Goal: Task Accomplishment & Management: Manage account settings

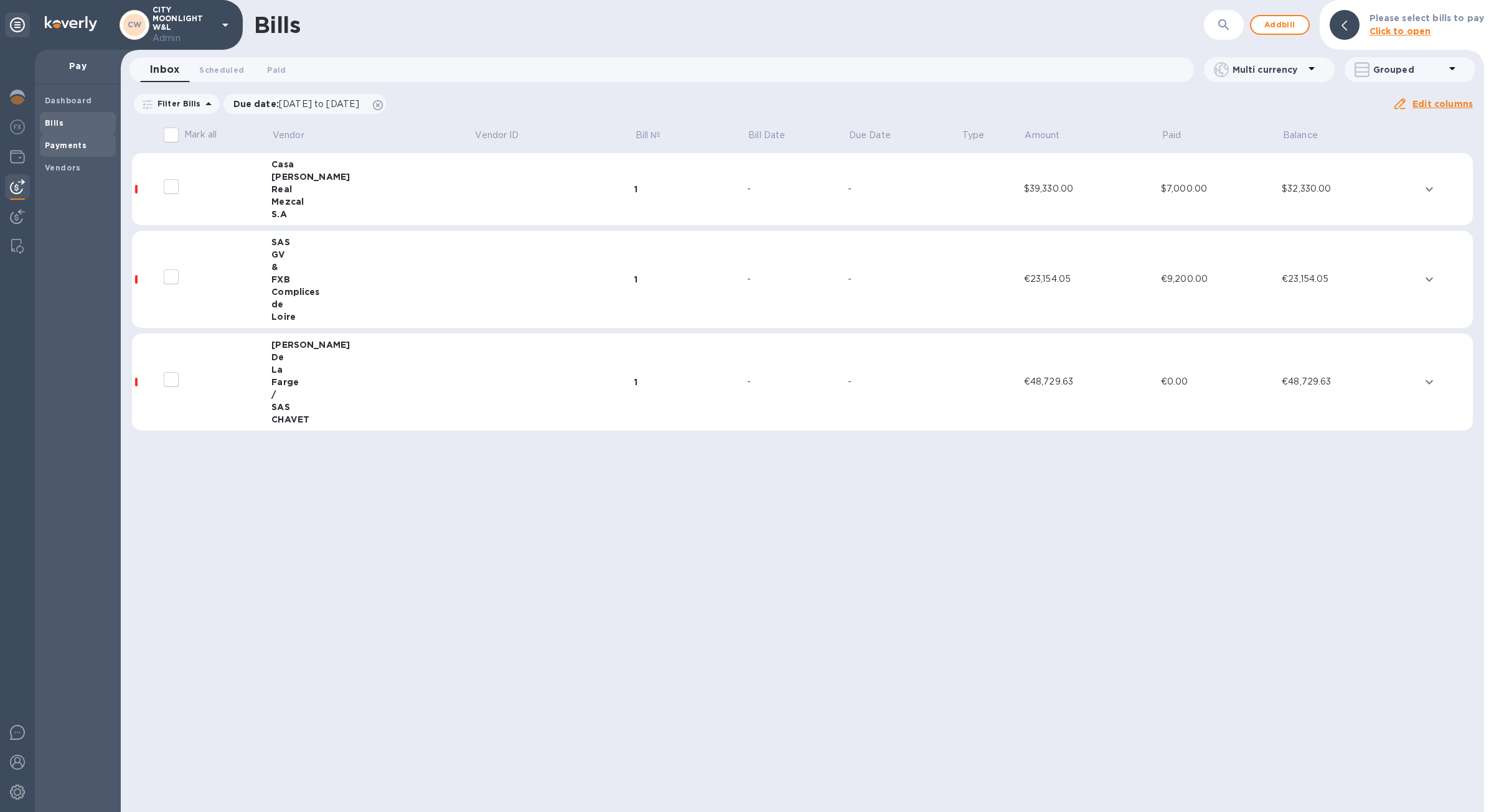
click at [86, 150] on span "Payments" at bounding box center [78, 145] width 66 height 12
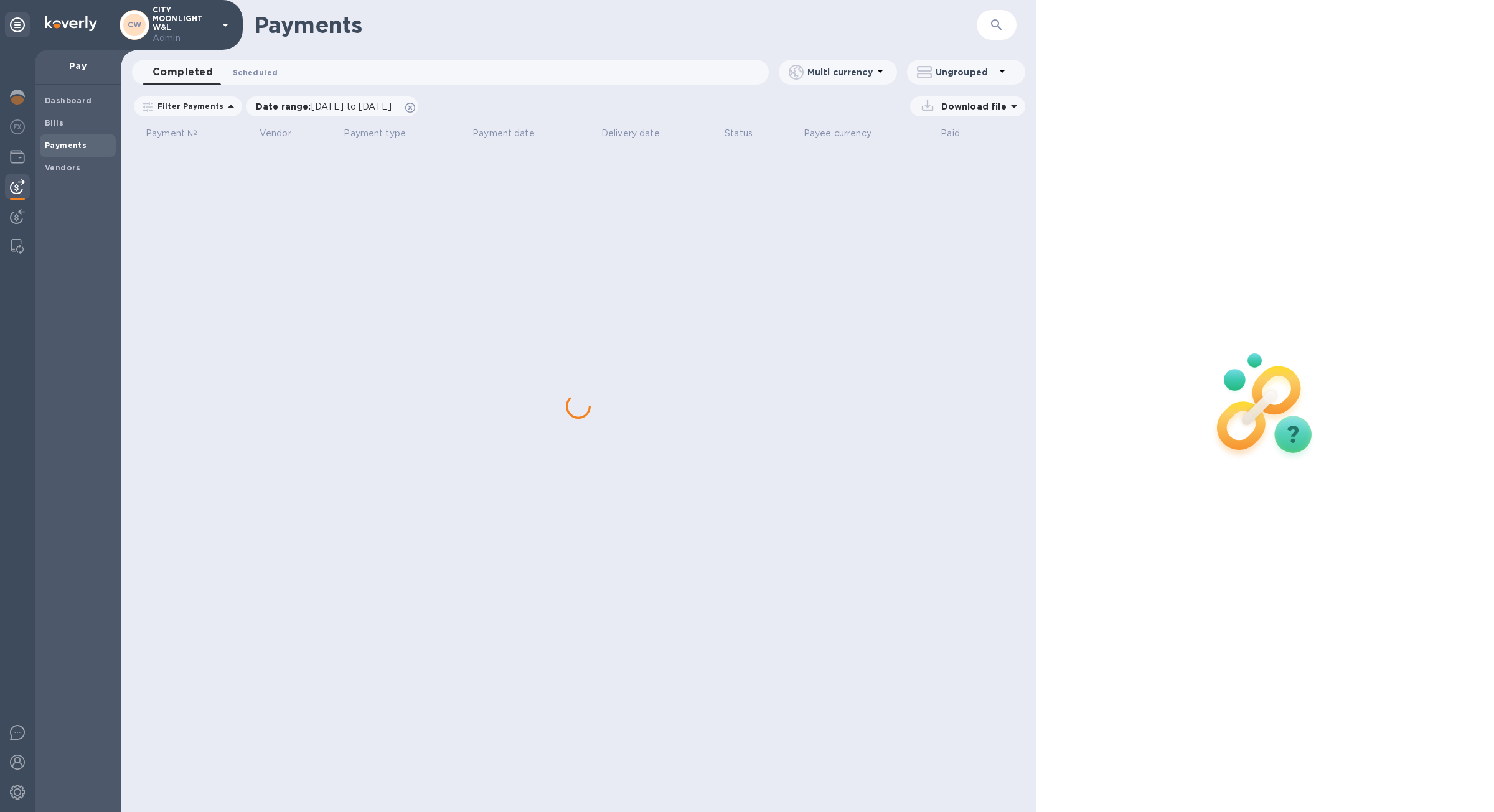
click at [261, 84] on button "Scheduled 0" at bounding box center [255, 72] width 64 height 25
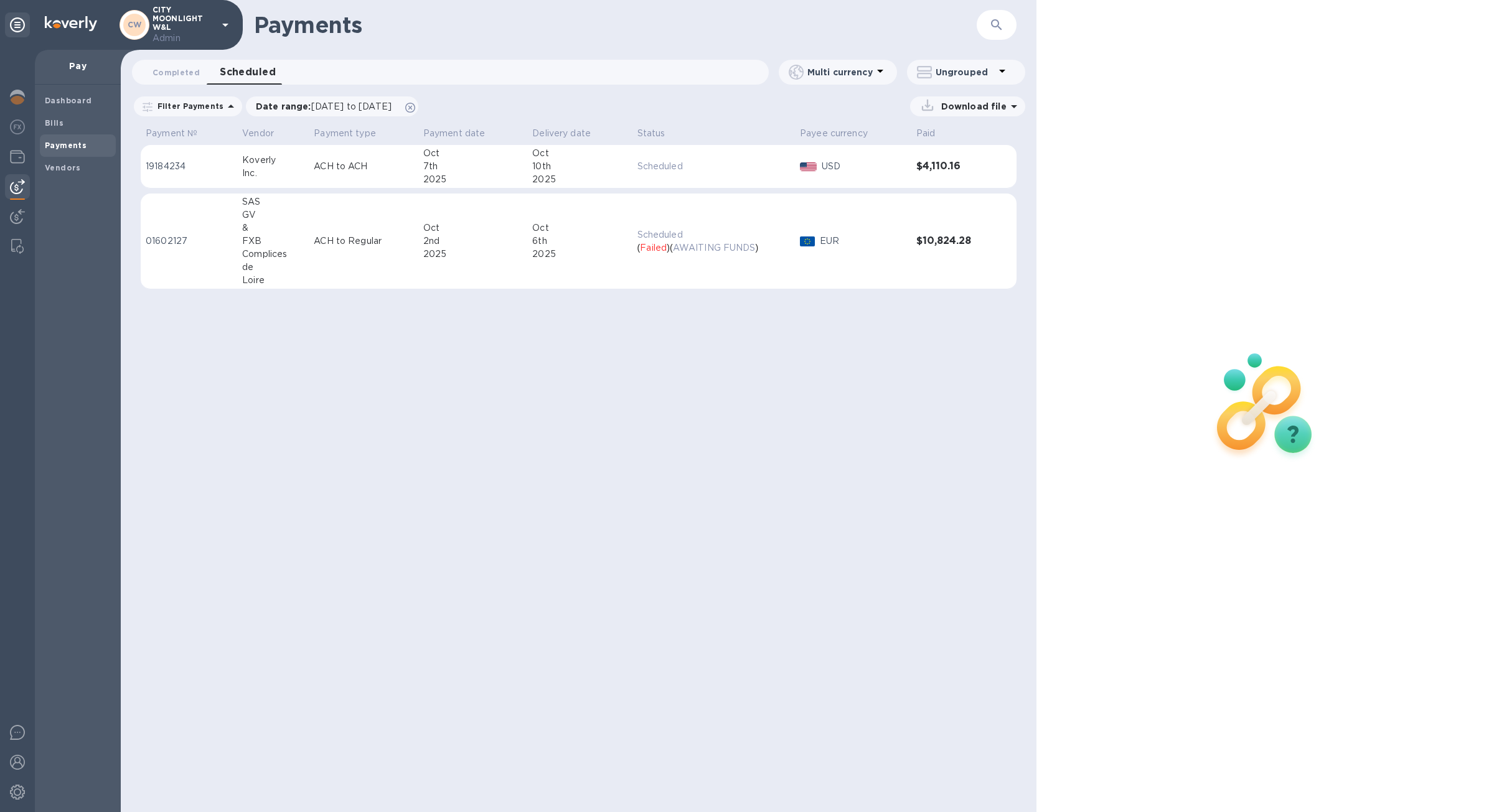
click at [708, 271] on td "Scheduled ( Failed ) ( AWAITING FUNDS )" at bounding box center [713, 241] width 163 height 96
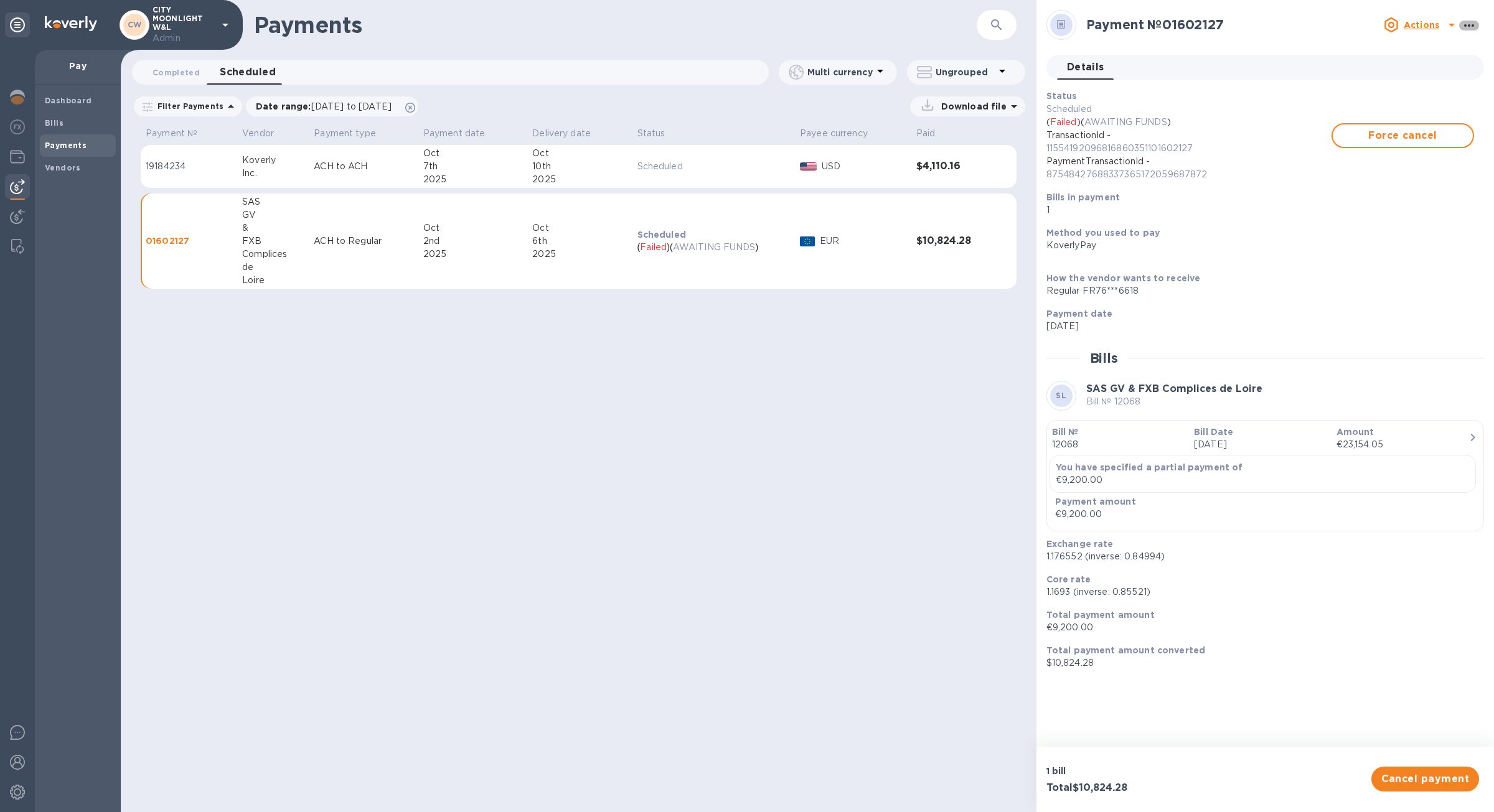
click at [1470, 26] on icon "button" at bounding box center [1470, 25] width 10 height 2
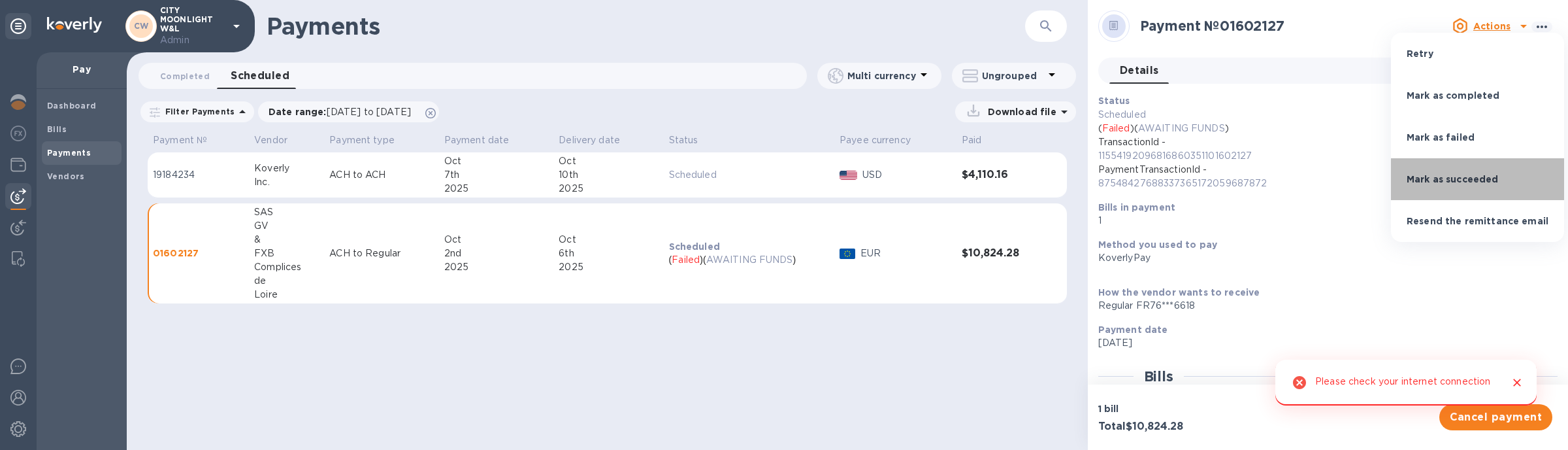
click at [1505, 169] on li "Mark as succeeded" at bounding box center [1478, 179] width 173 height 42
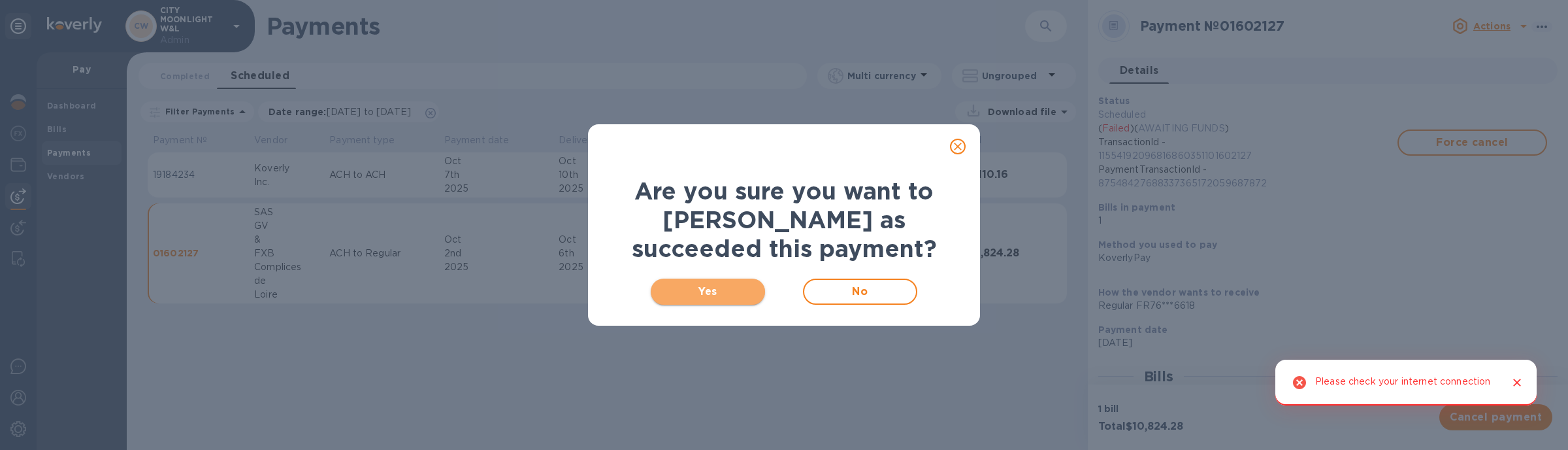
click at [748, 290] on span "Yes" at bounding box center [708, 291] width 93 height 16
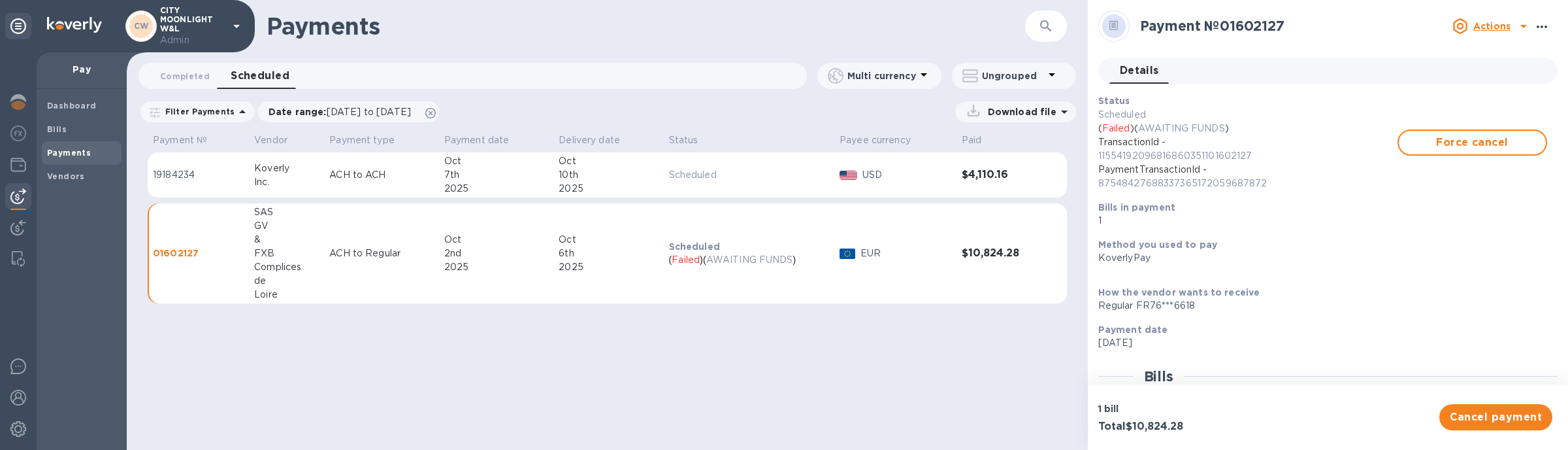
click at [1534, 29] on icon "button" at bounding box center [1542, 26] width 16 height 16
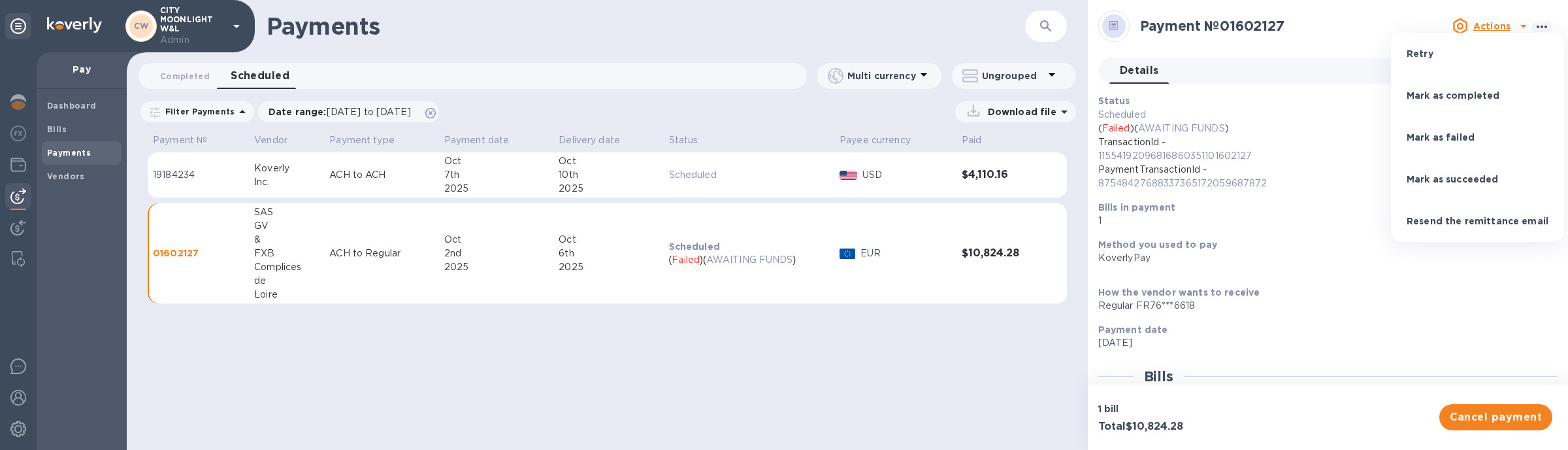
click at [1521, 183] on li "Mark as succeeded" at bounding box center [1478, 179] width 173 height 42
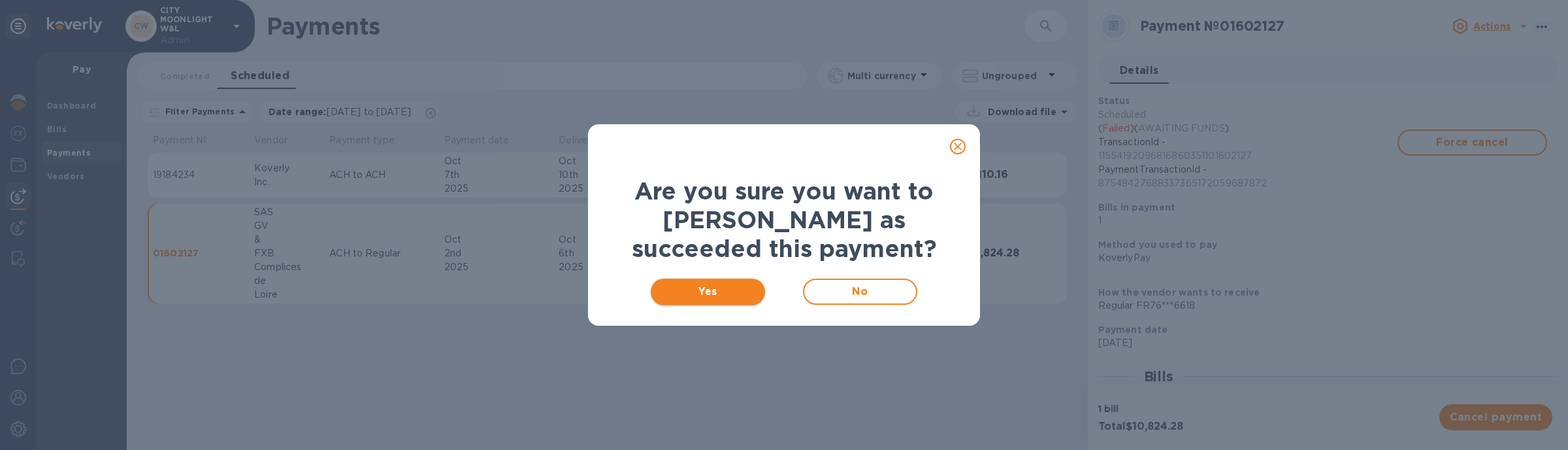
click at [737, 290] on span "Yes" at bounding box center [708, 291] width 93 height 16
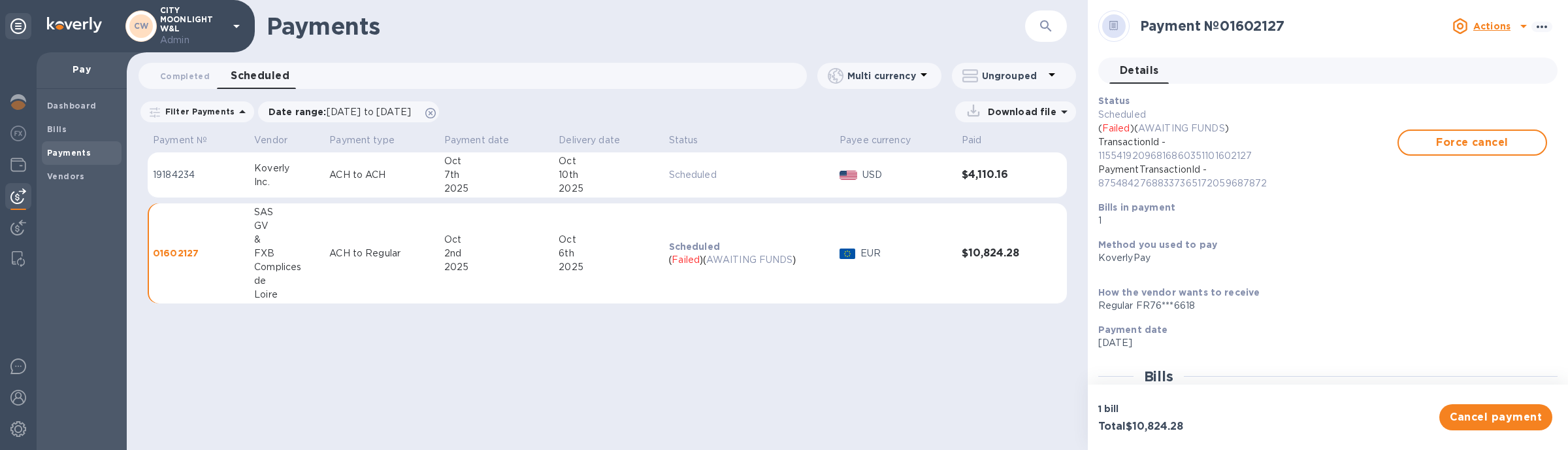
click at [360, 168] on td "ACH to ACH" at bounding box center [381, 175] width 115 height 46
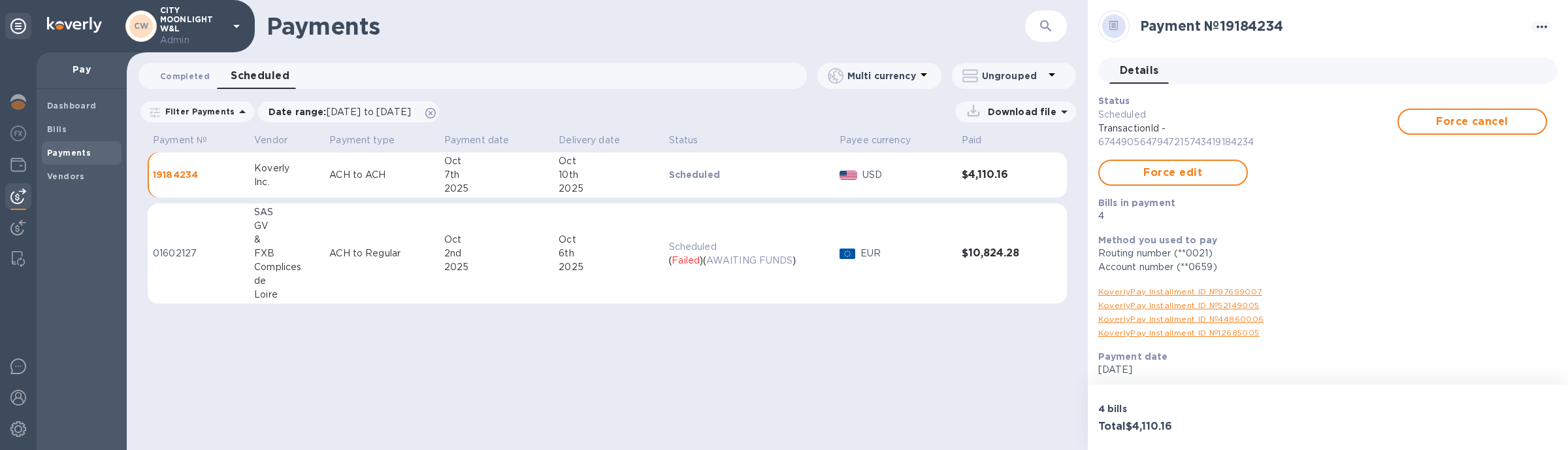
click at [189, 77] on span "Completed 0" at bounding box center [185, 76] width 50 height 14
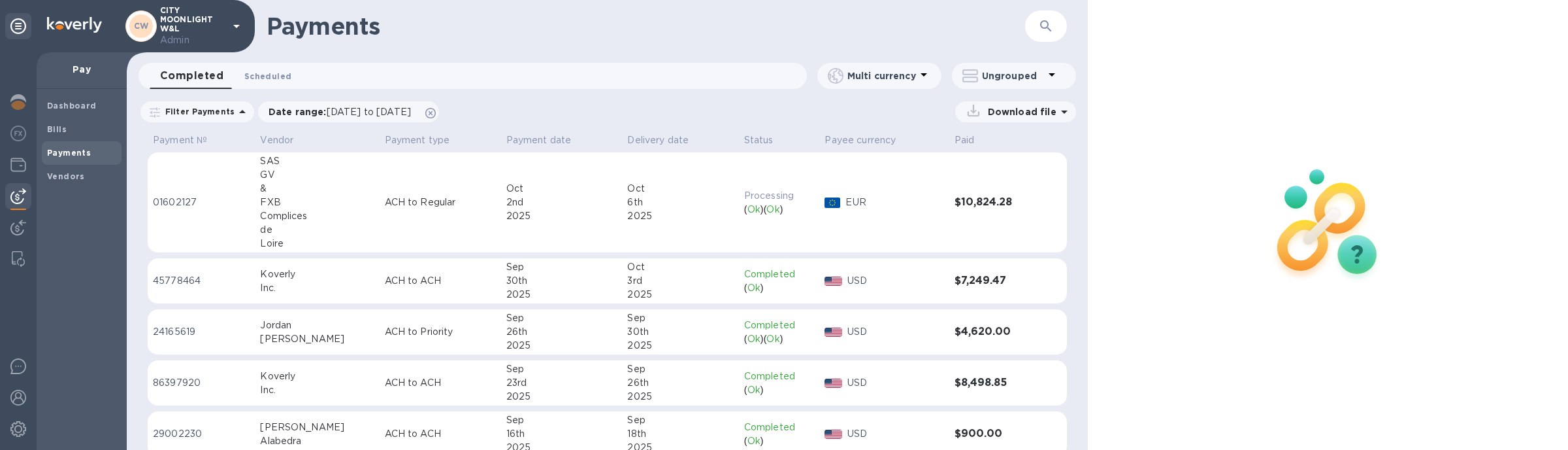
click at [250, 81] on span "Scheduled 0" at bounding box center [268, 76] width 47 height 14
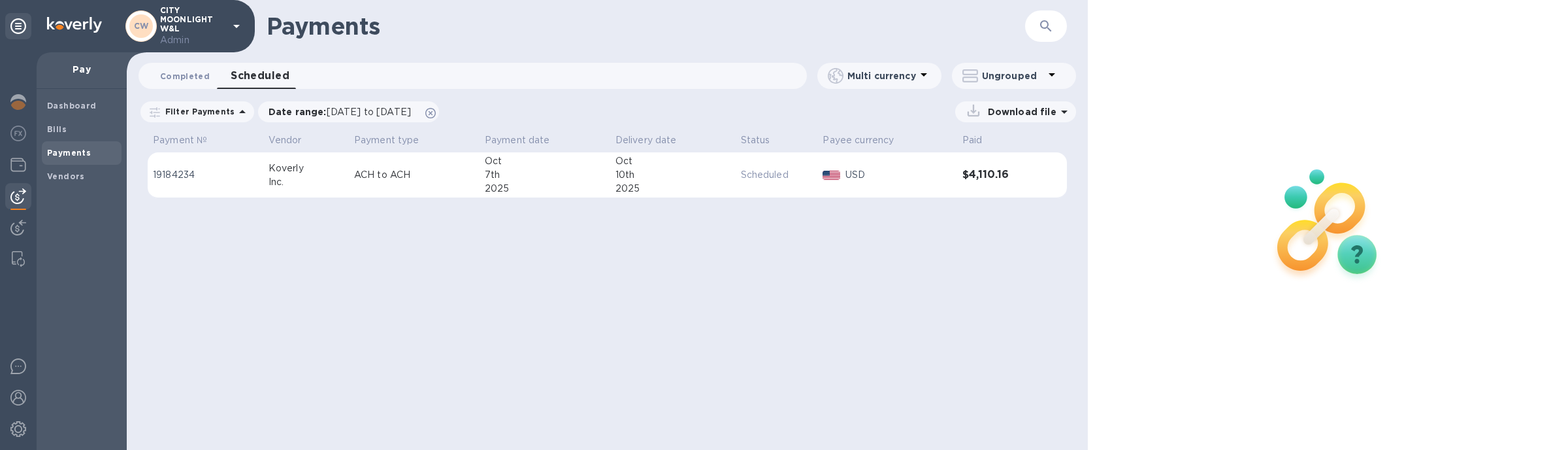
click at [177, 82] on span "Completed 0" at bounding box center [185, 76] width 50 height 14
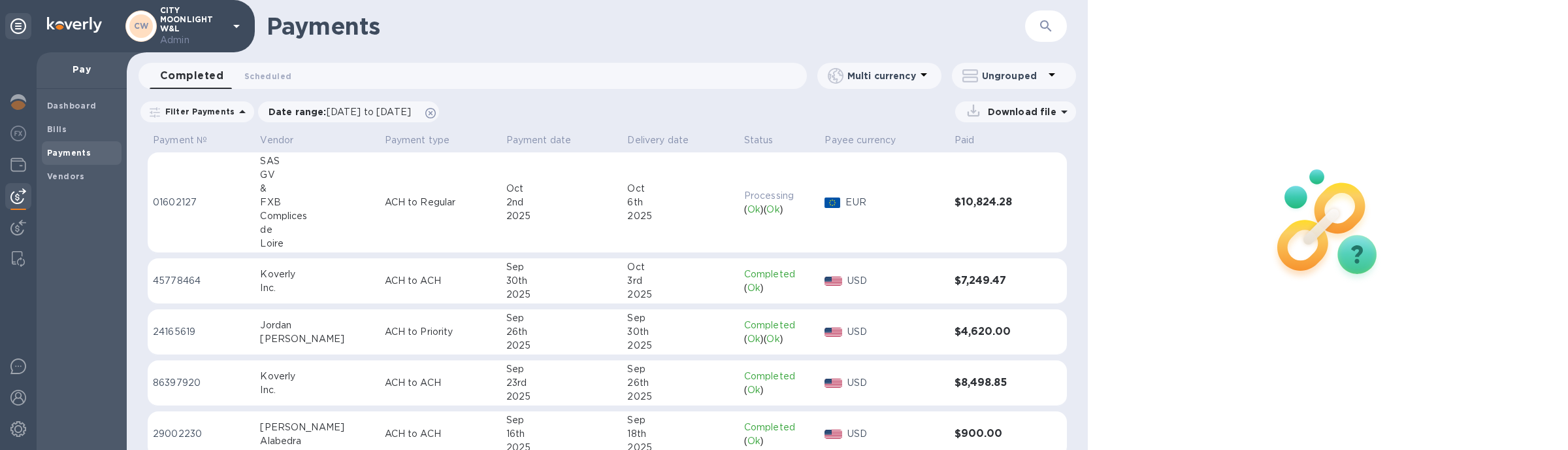
click at [570, 213] on div "2025" at bounding box center [562, 216] width 111 height 14
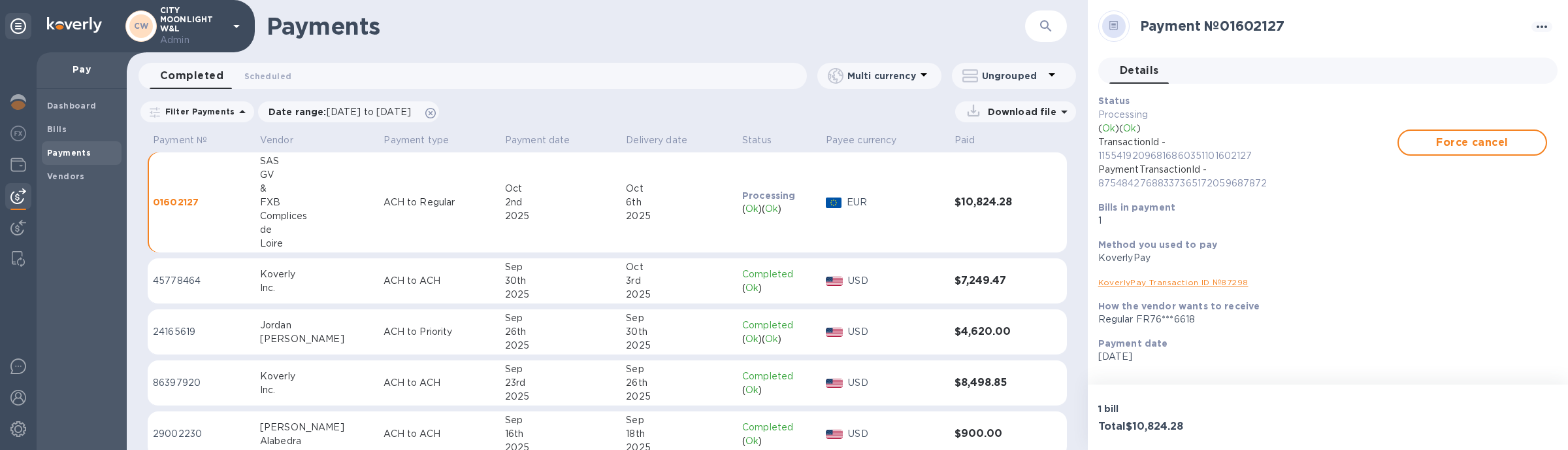
click at [1195, 284] on link "KoverlyPay Transaction ID № 87298" at bounding box center [1173, 282] width 150 height 10
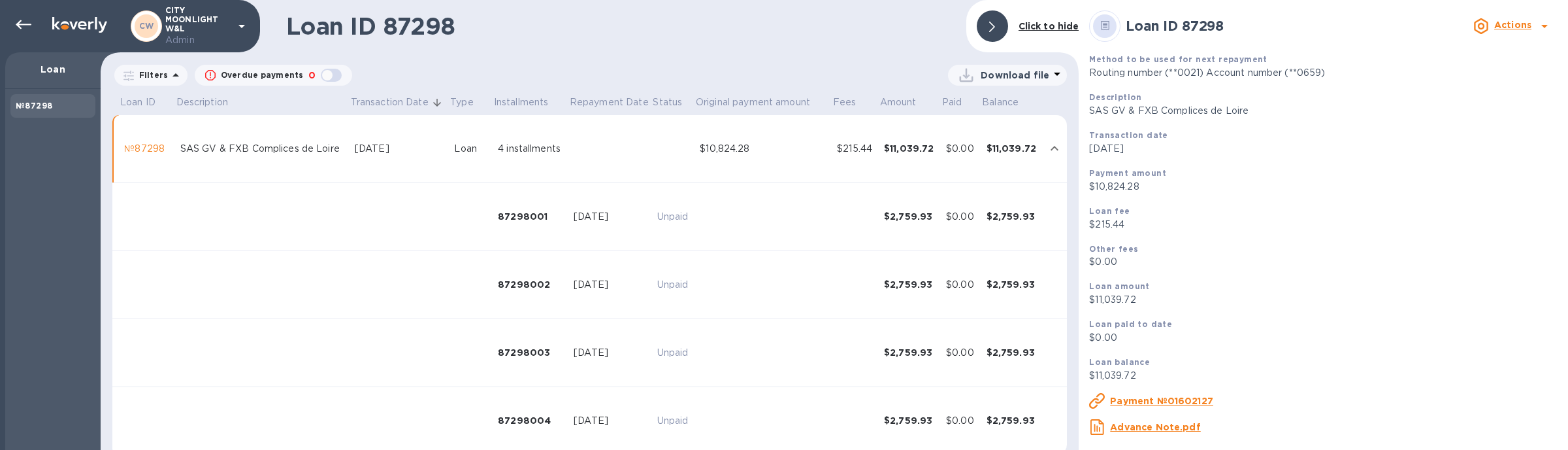
click at [867, 167] on td "$215.44" at bounding box center [855, 149] width 47 height 68
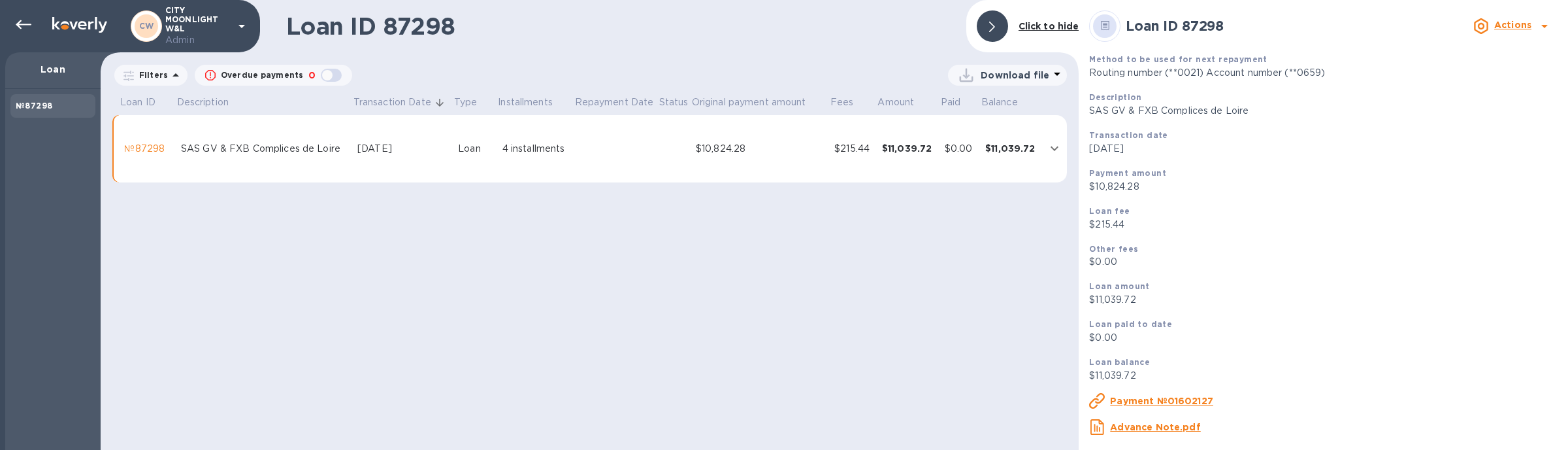
click at [867, 167] on td "$215.44" at bounding box center [852, 149] width 47 height 68
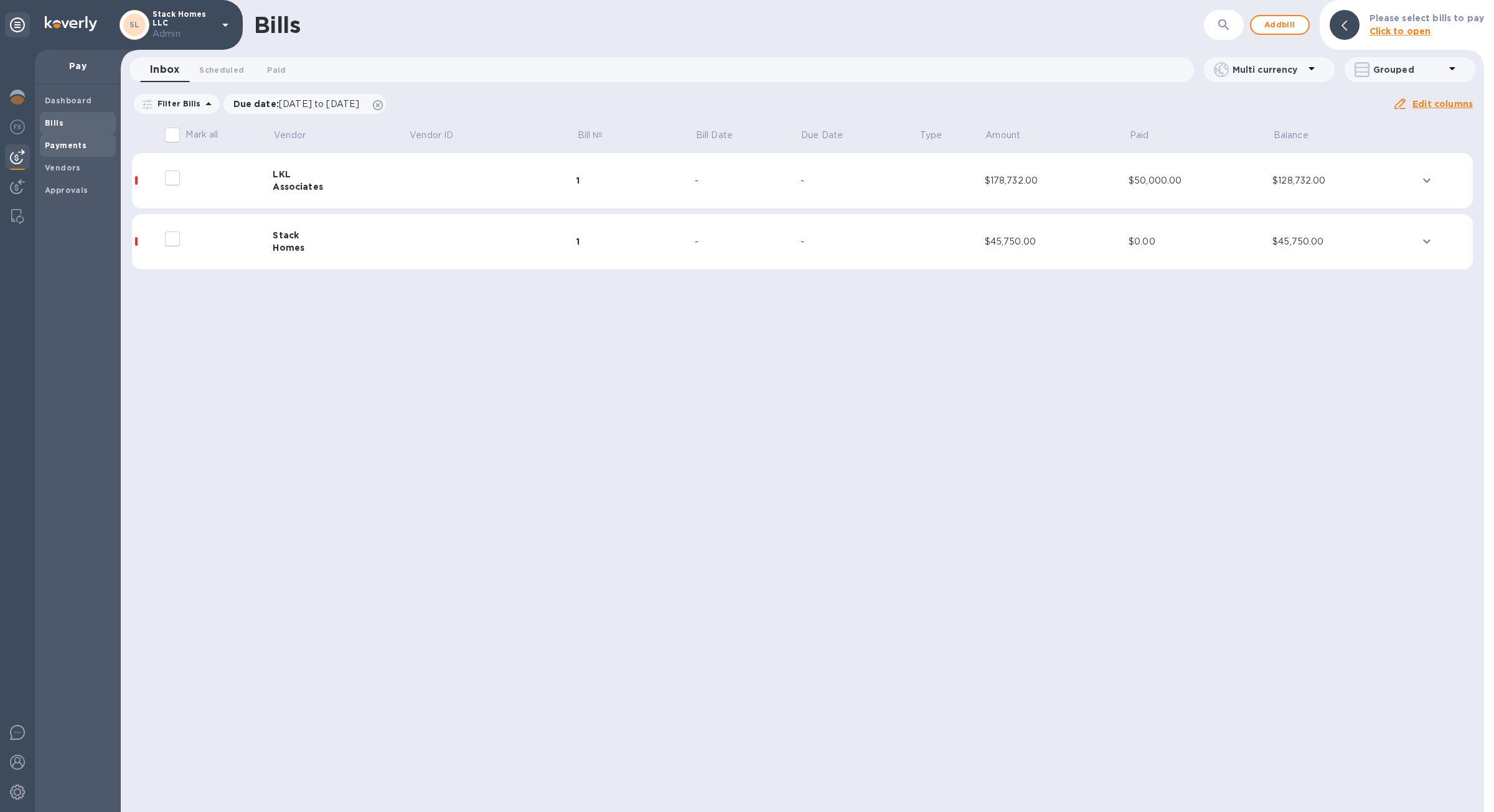
click at [82, 150] on span "Payments" at bounding box center [66, 145] width 42 height 12
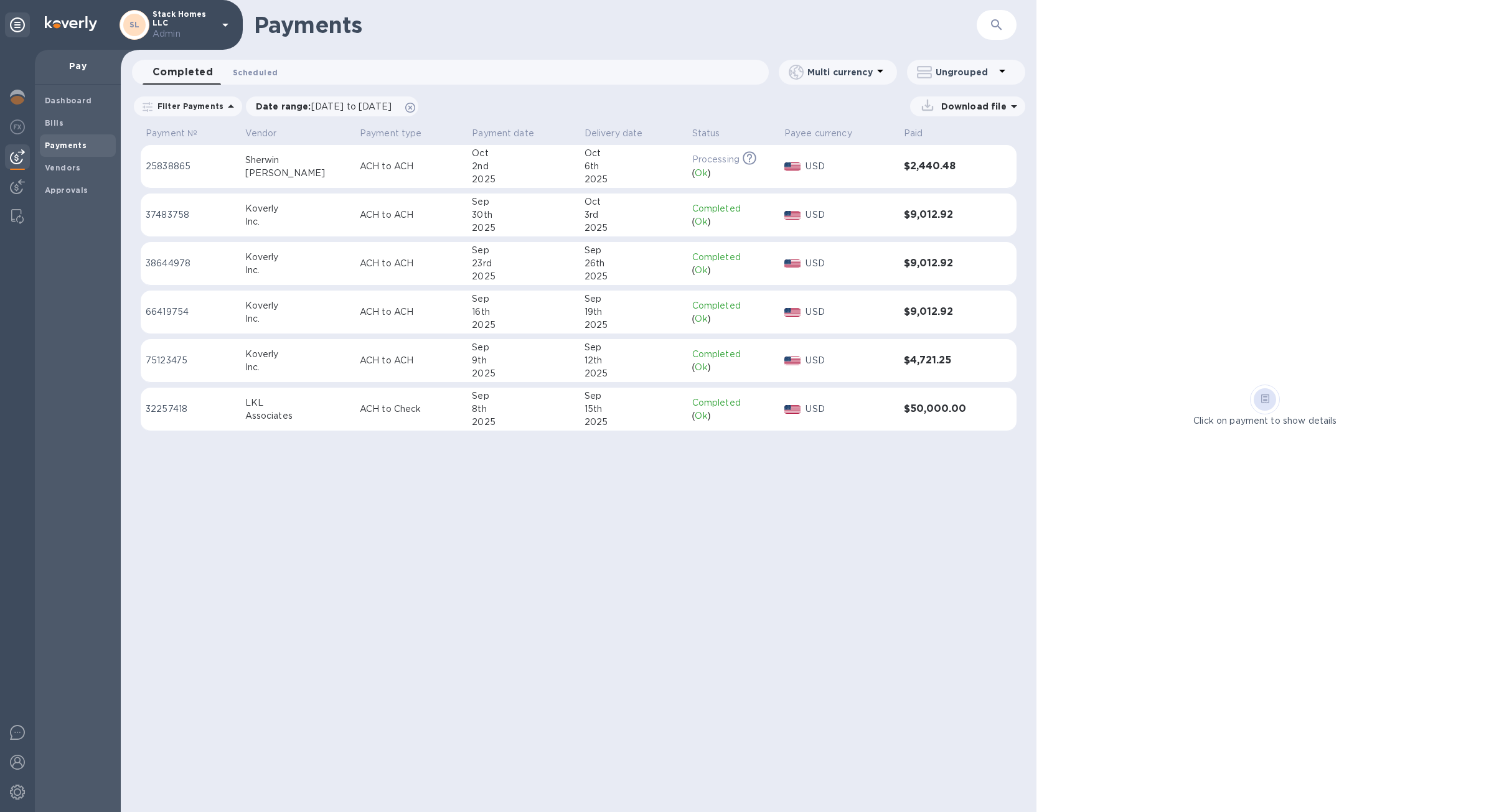
click at [268, 72] on span "Scheduled 0" at bounding box center [255, 72] width 45 height 13
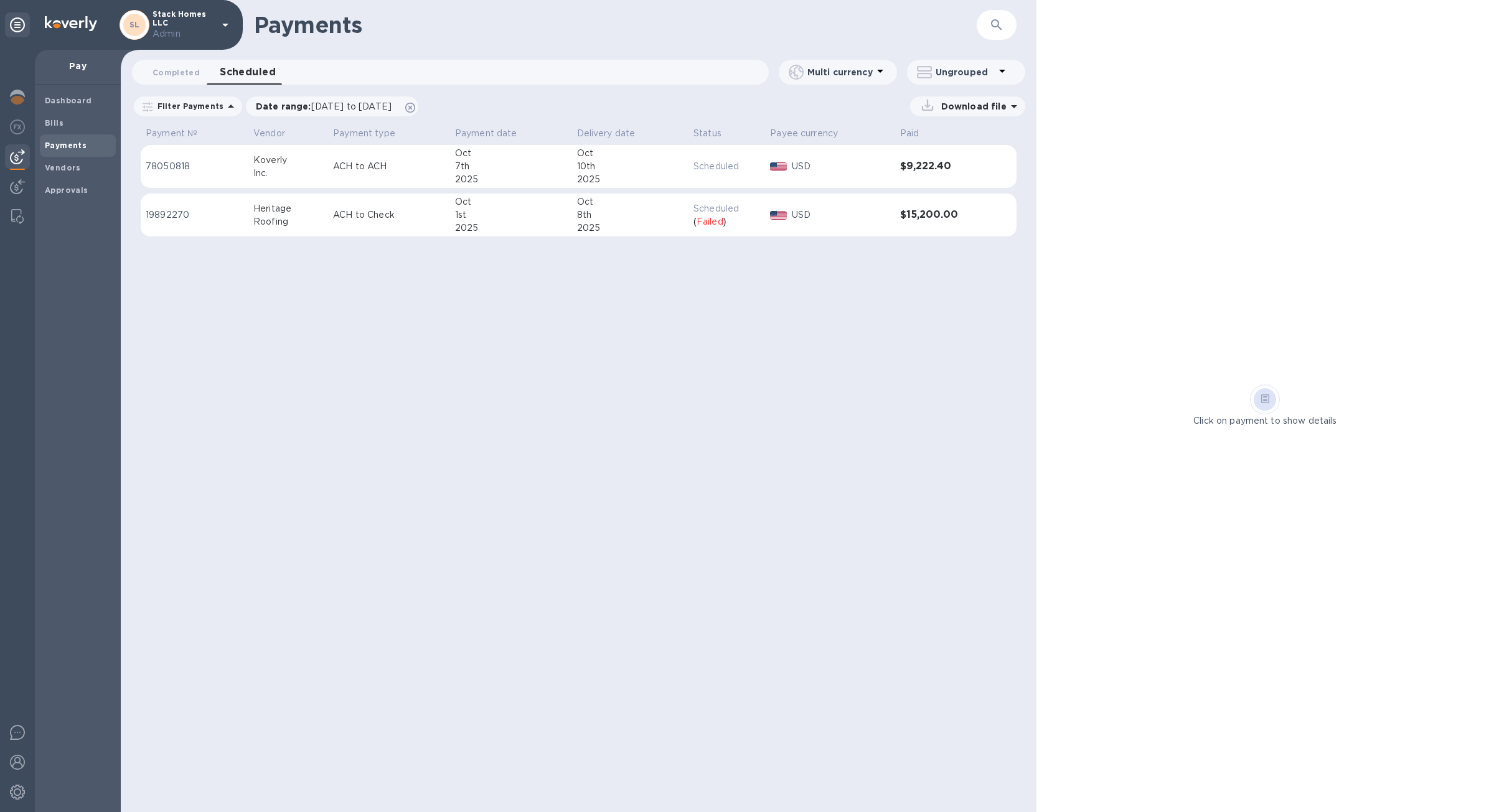
click at [640, 226] on div "2025" at bounding box center [631, 228] width 107 height 13
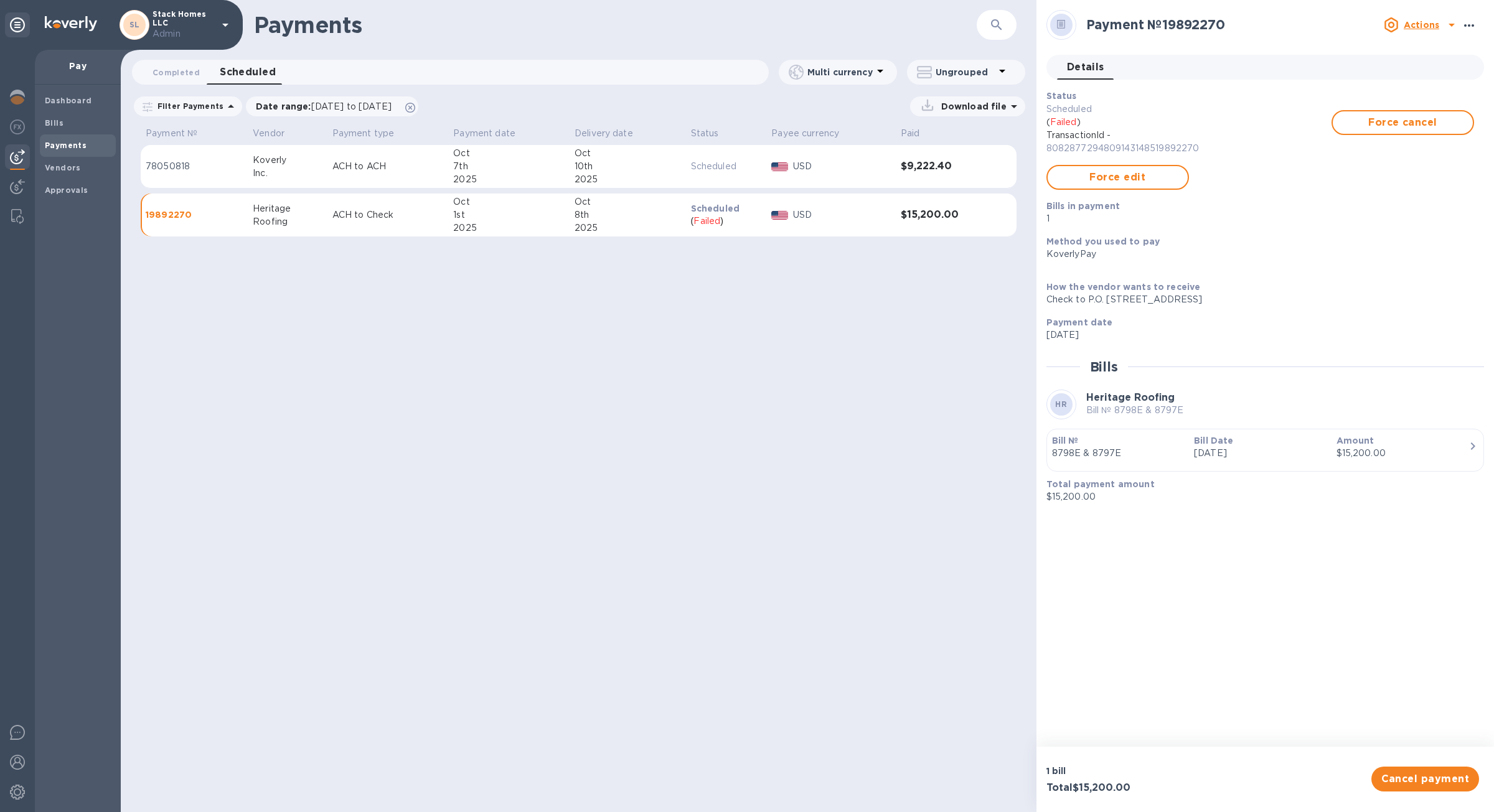
click at [1463, 26] on icon "button" at bounding box center [1469, 25] width 15 height 15
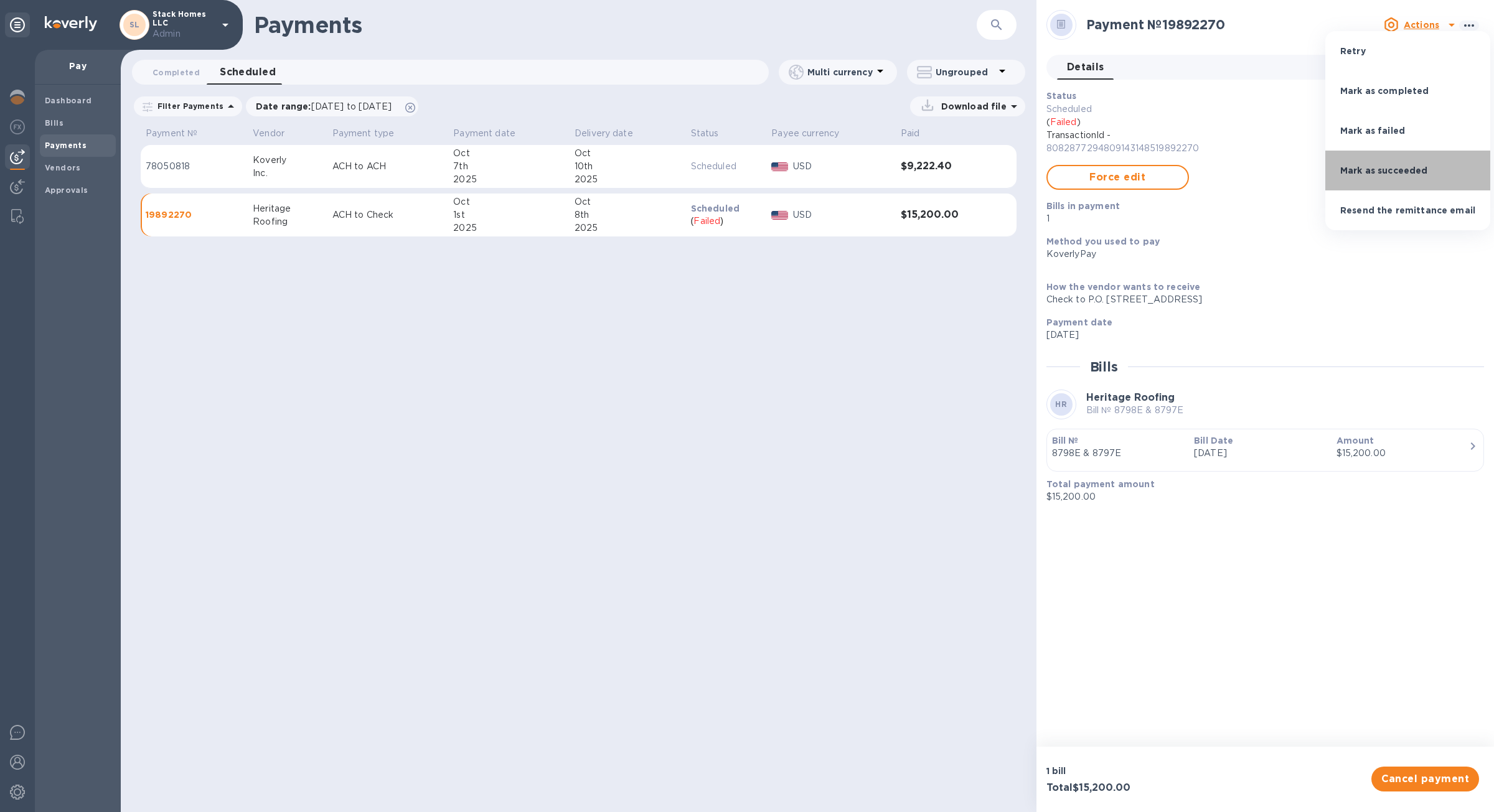
click at [1421, 168] on p "Mark as succeeded" at bounding box center [1384, 170] width 88 height 12
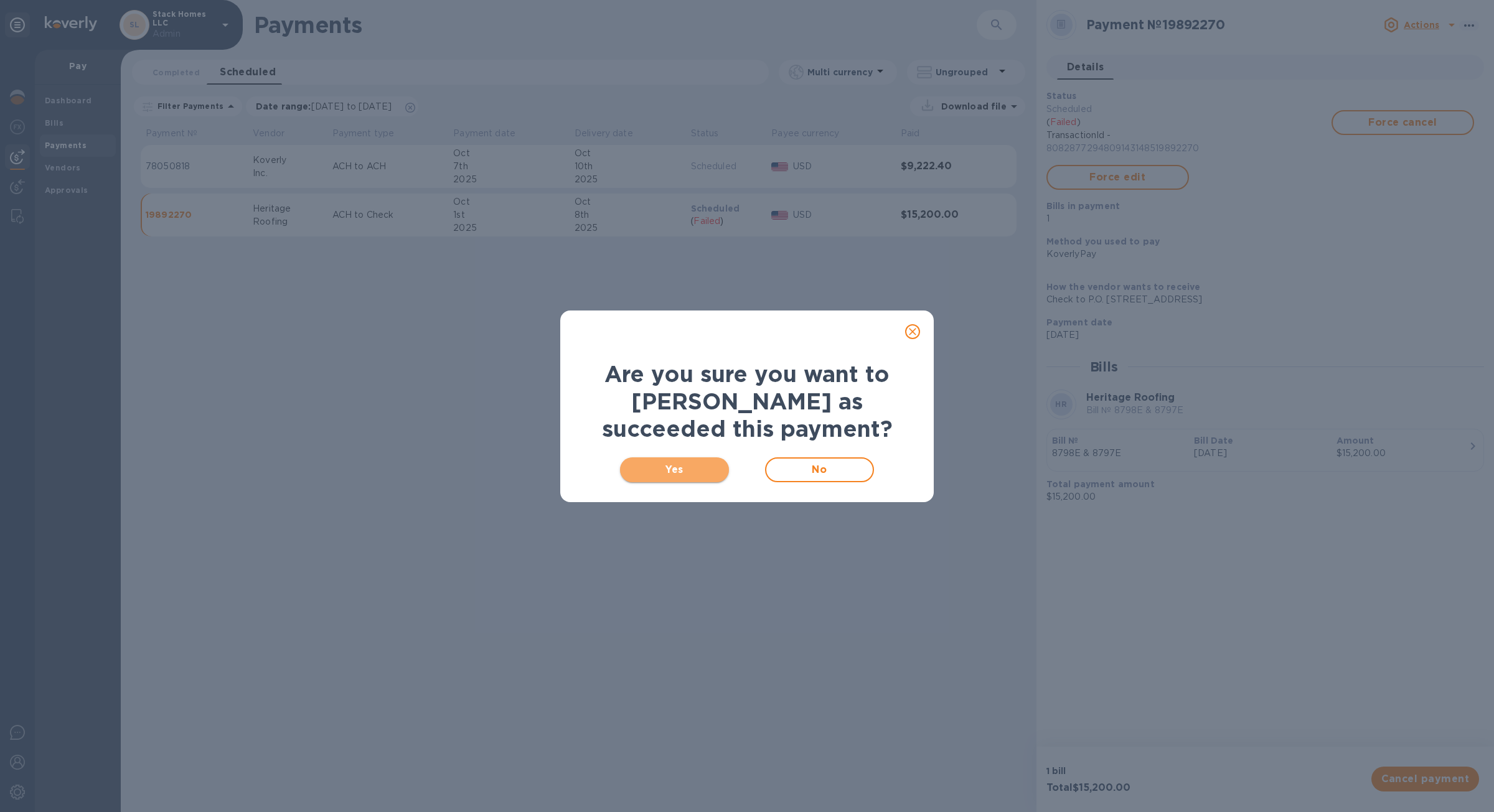
click at [693, 465] on span "Yes" at bounding box center [675, 470] width 89 height 15
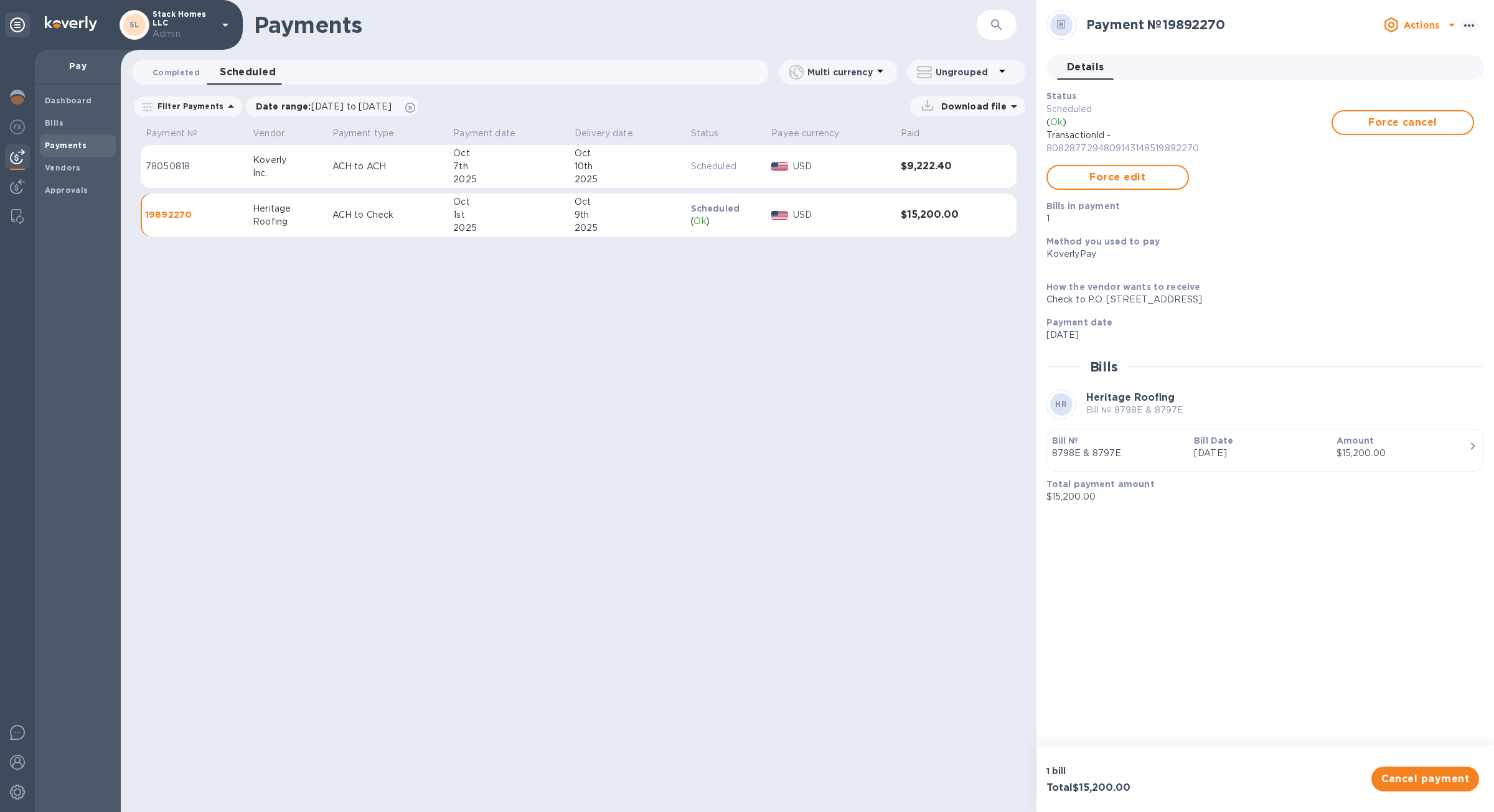
click at [174, 79] on span "Completed 0" at bounding box center [176, 72] width 47 height 13
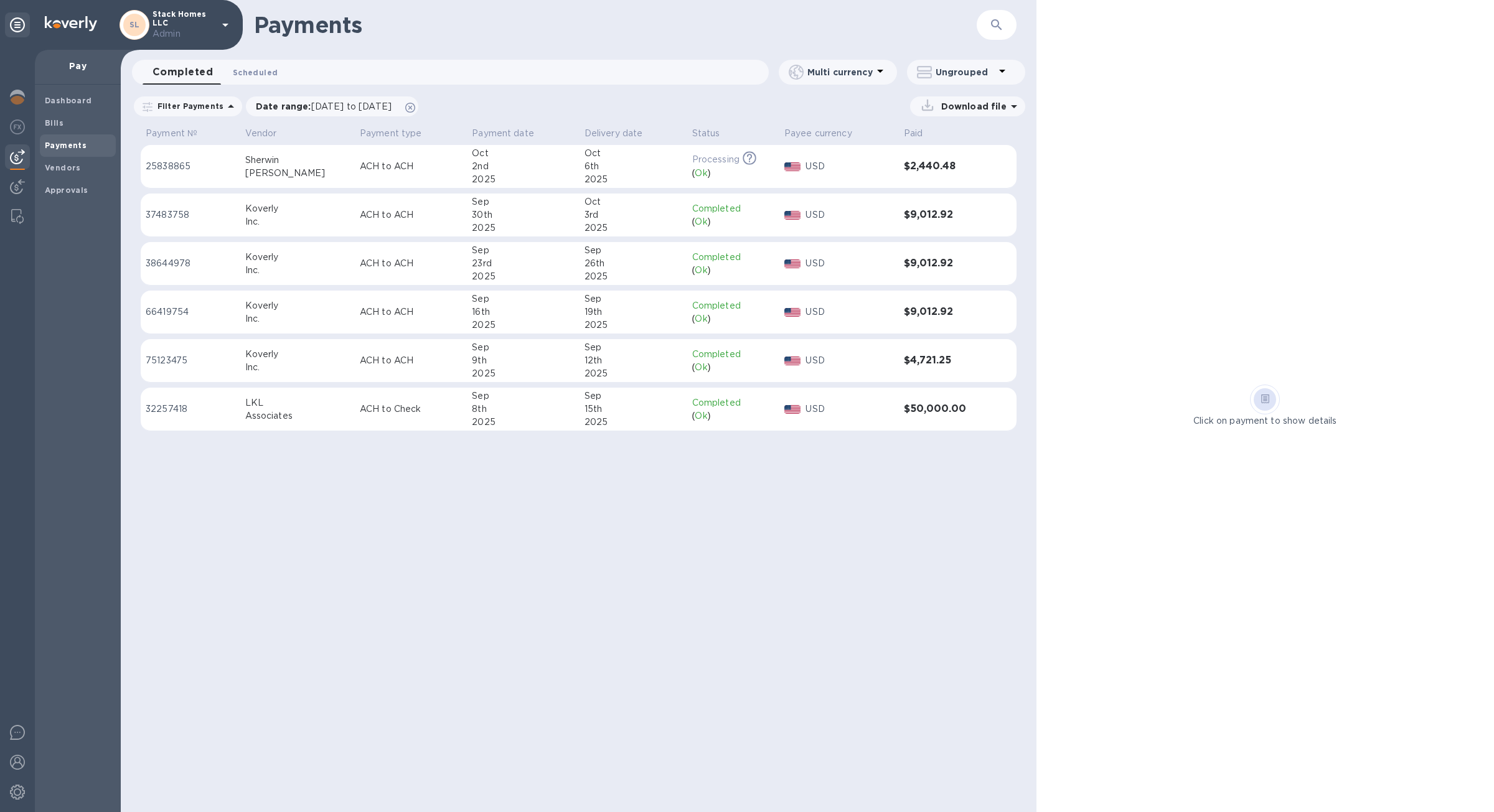
click at [249, 79] on button "Scheduled 0" at bounding box center [255, 72] width 64 height 25
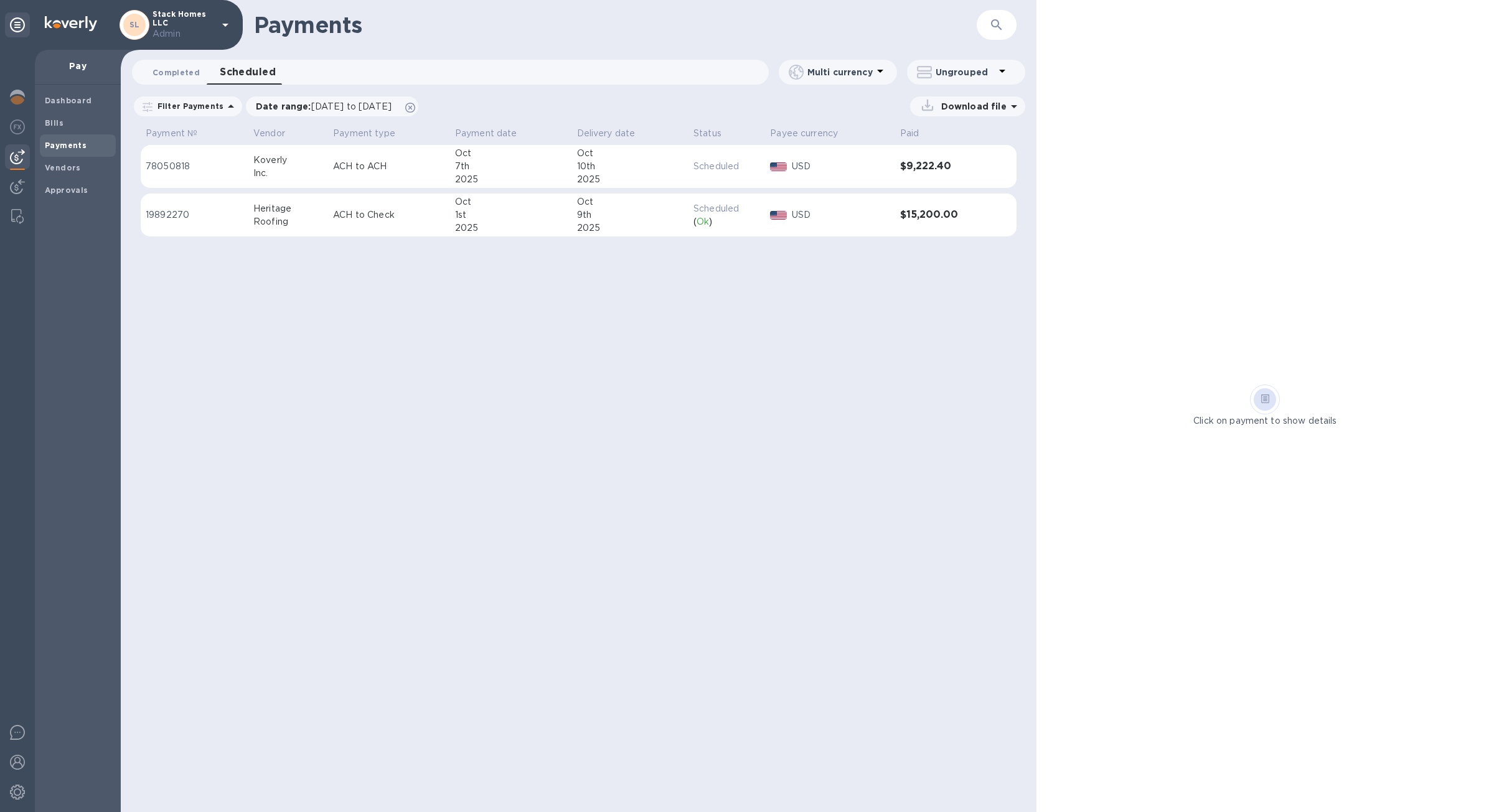
click at [188, 81] on button "Completed 0" at bounding box center [176, 72] width 67 height 25
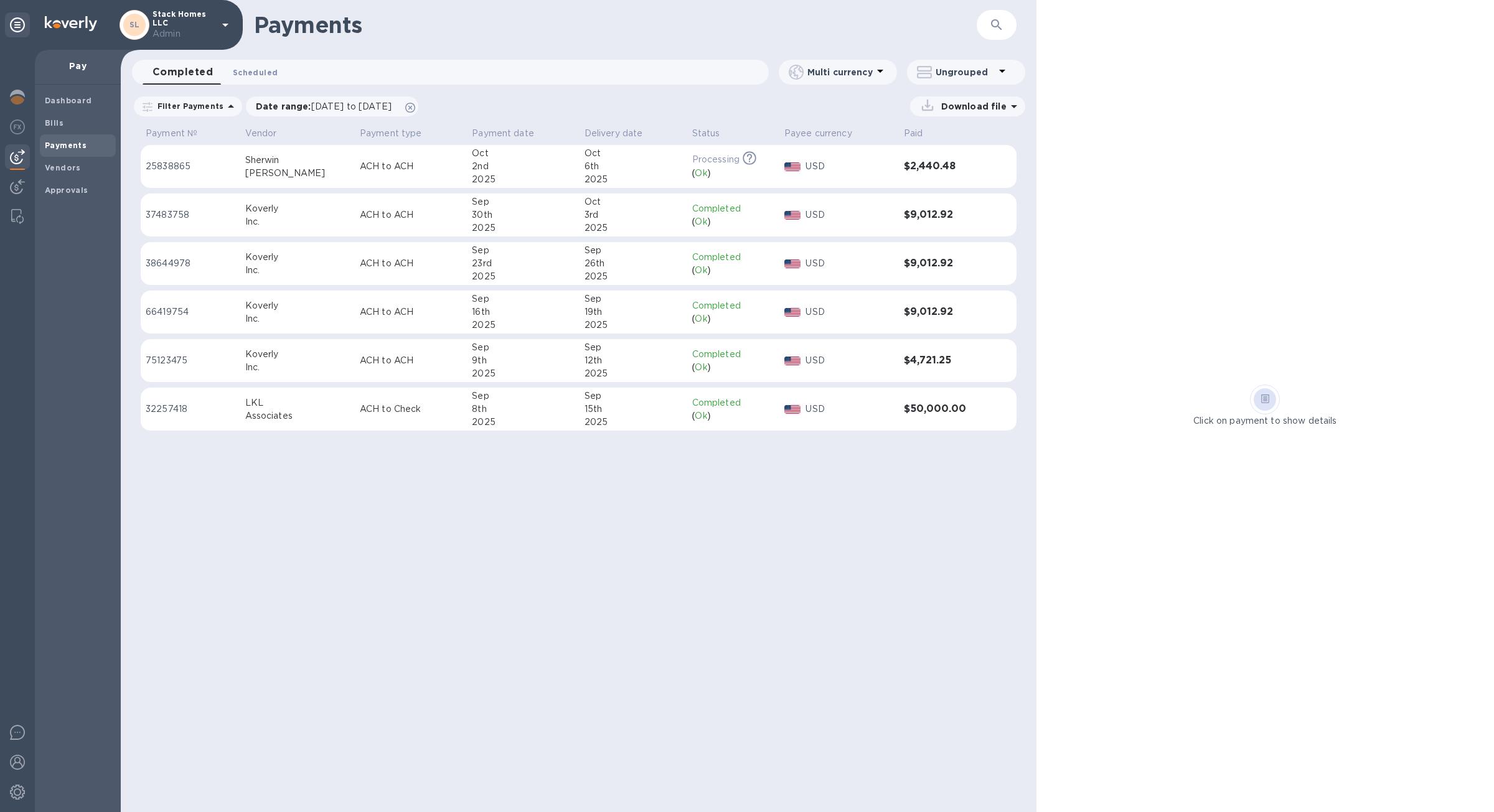
click at [233, 75] on span "Scheduled 0" at bounding box center [255, 72] width 45 height 13
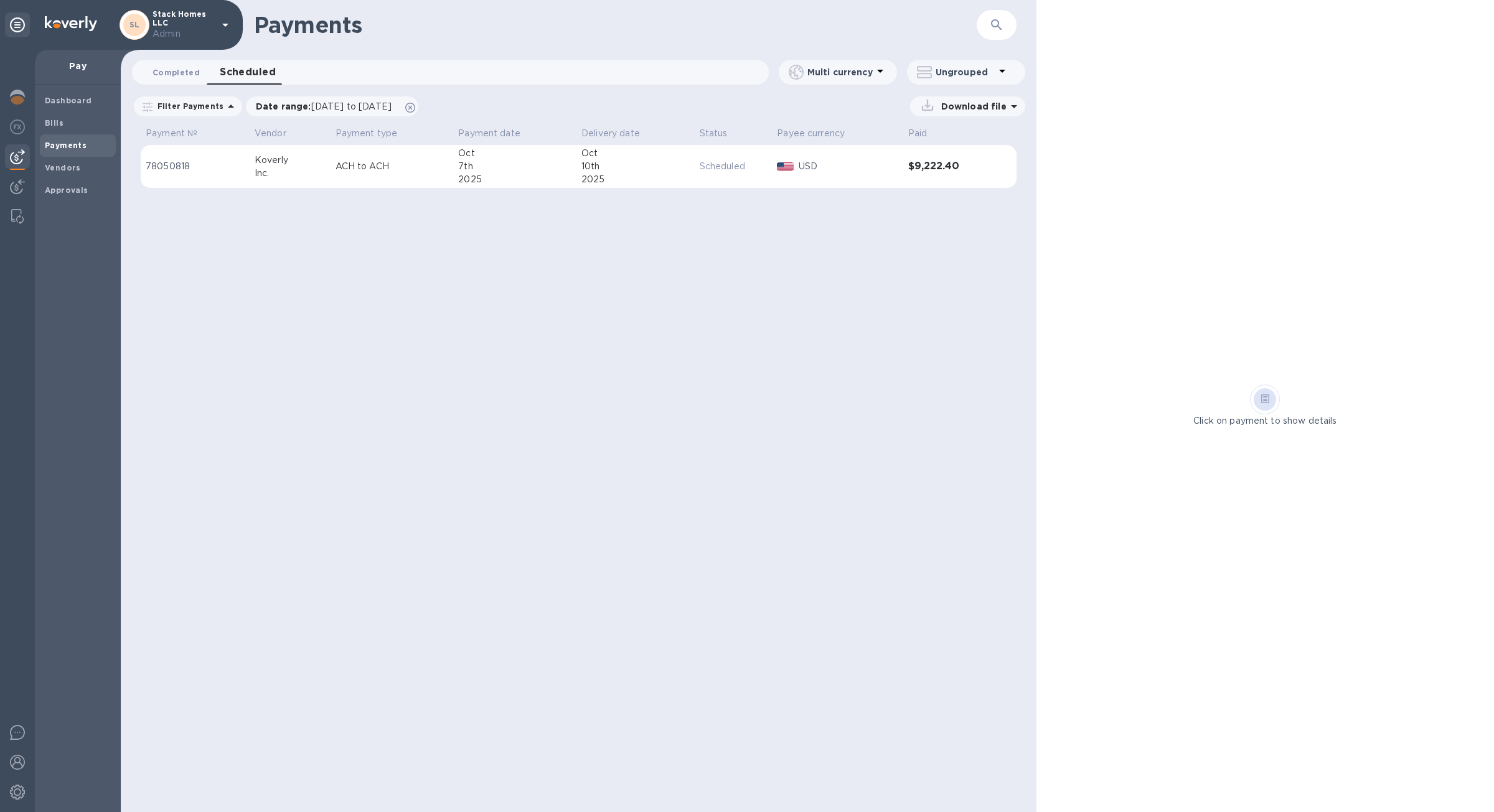
click at [180, 75] on span "Completed 0" at bounding box center [176, 72] width 47 height 13
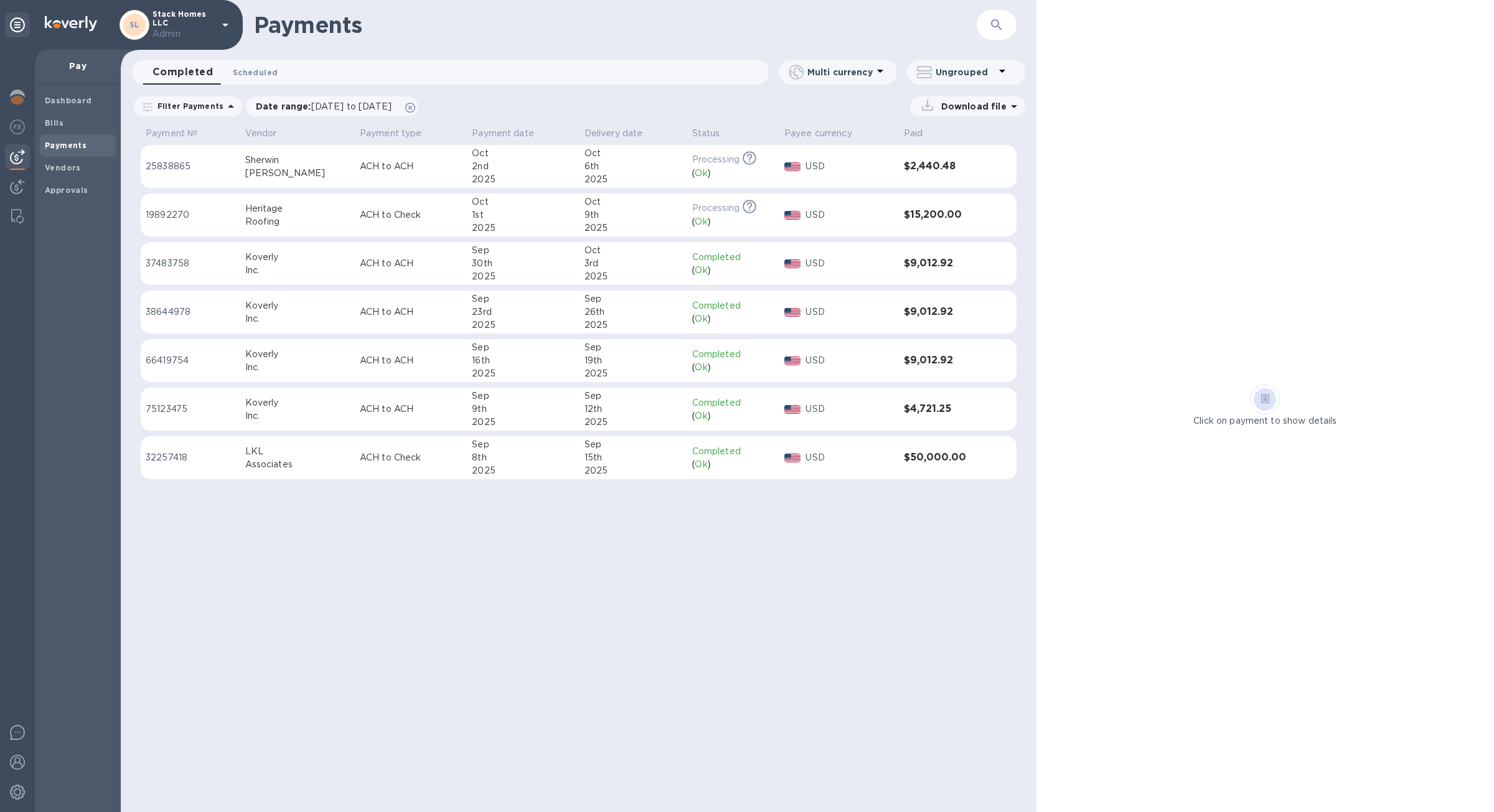
click at [233, 79] on span "Scheduled 0" at bounding box center [255, 72] width 45 height 13
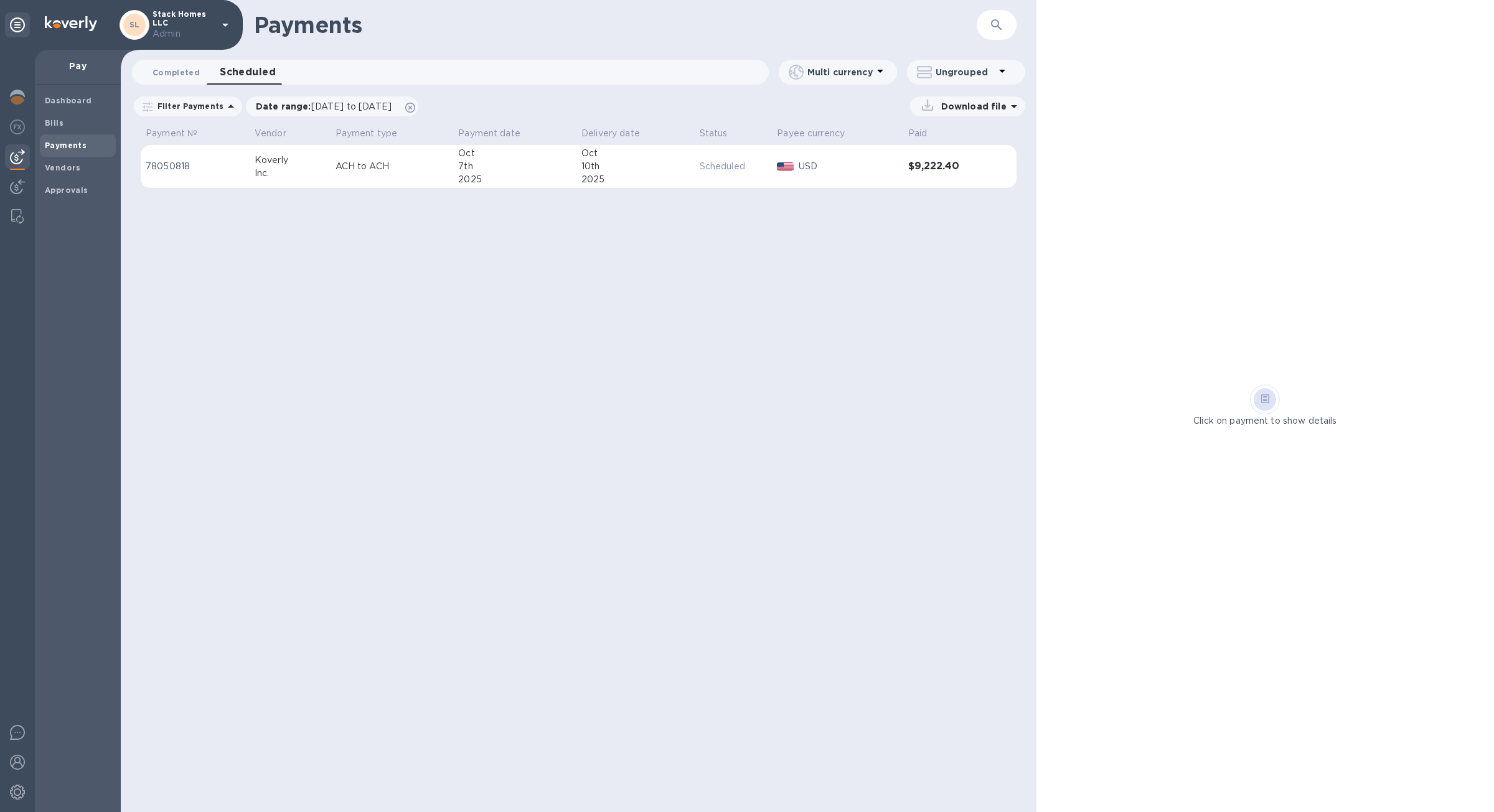
click at [183, 81] on button "Completed 0" at bounding box center [176, 72] width 67 height 25
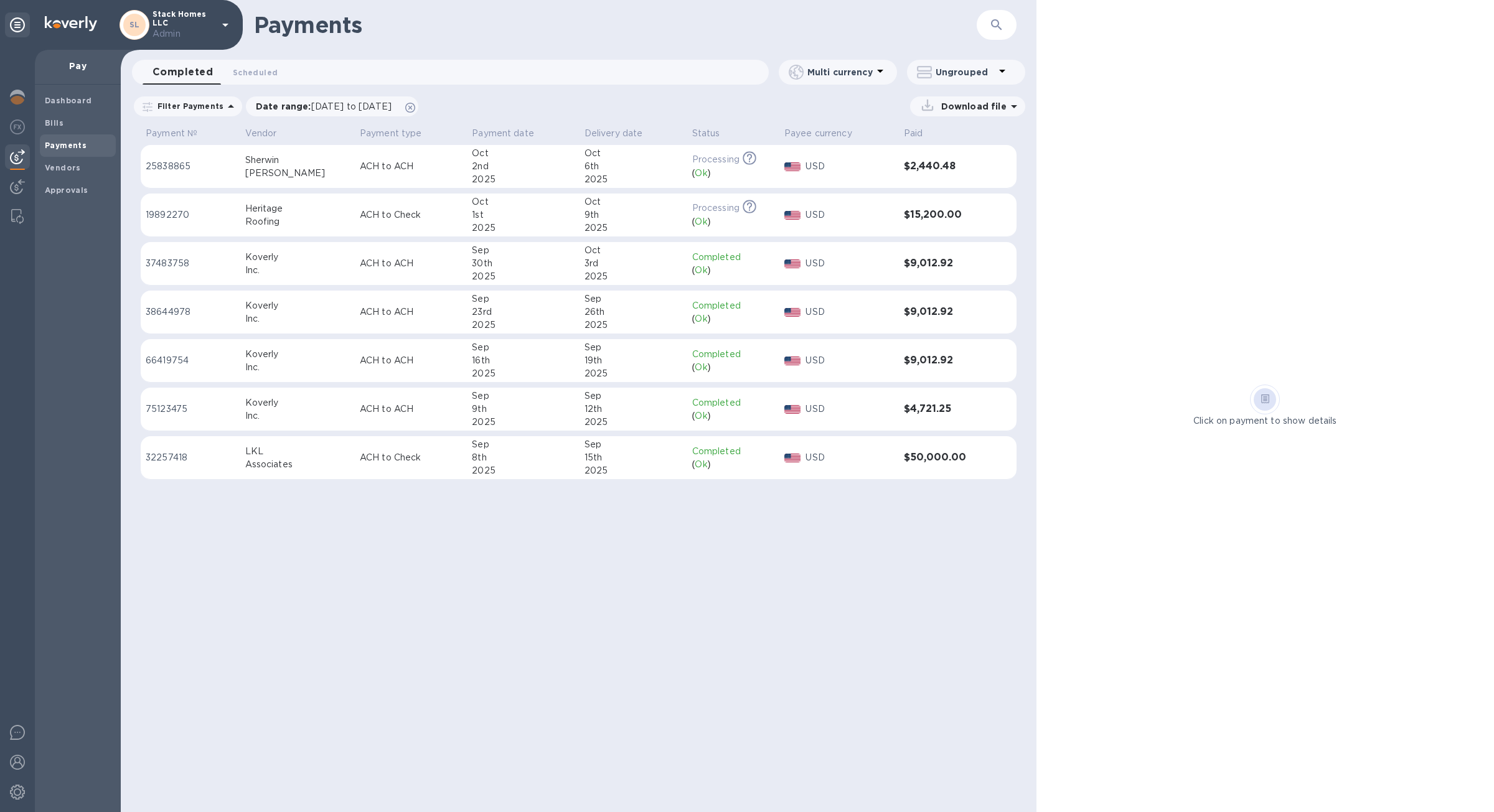
click at [837, 222] on div "USD" at bounding box center [849, 215] width 93 height 18
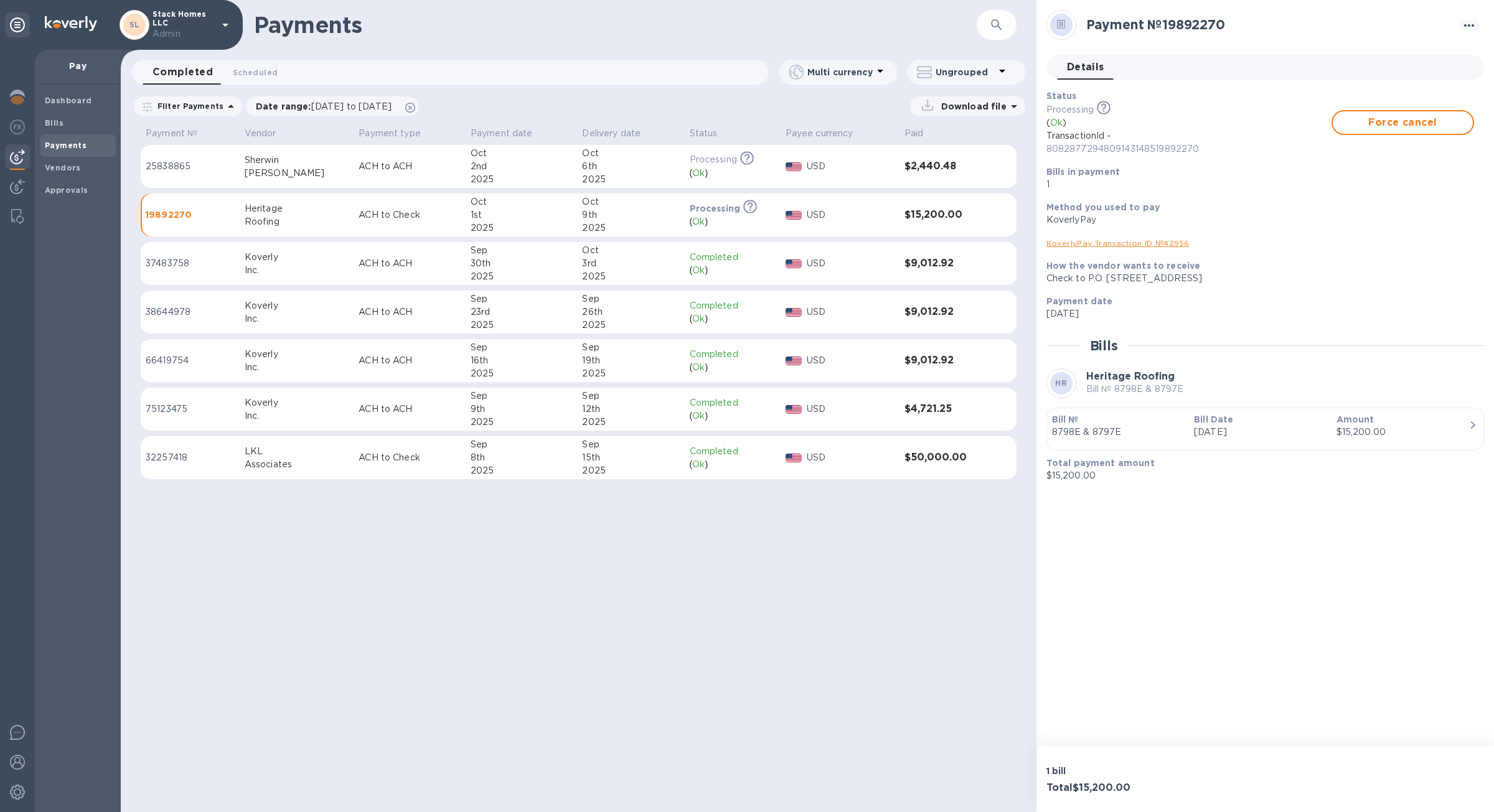
click at [1152, 247] on link "KoverlyPay Transaction ID № 42956" at bounding box center [1118, 243] width 143 height 9
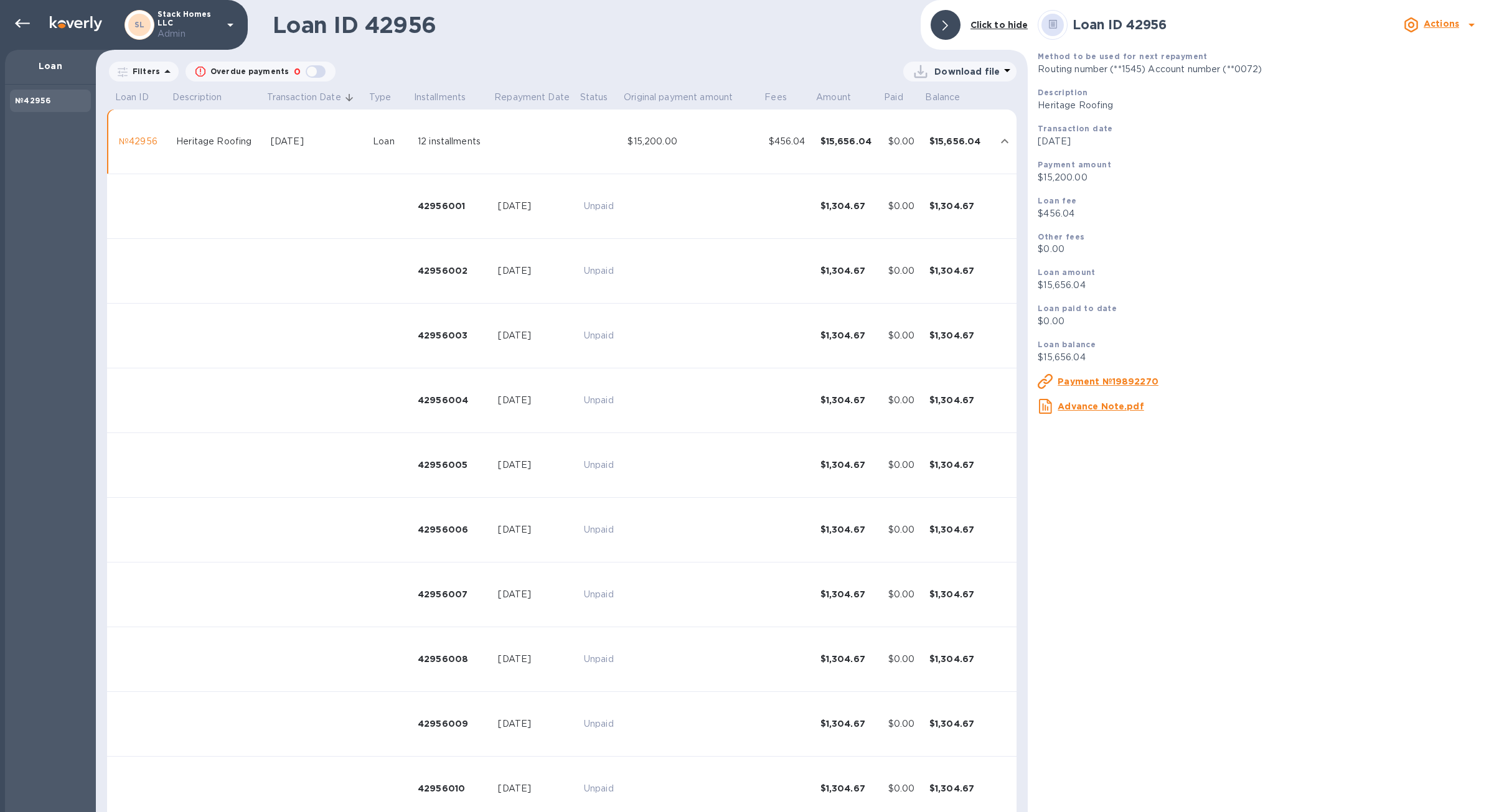
click at [770, 145] on div "$456.04" at bounding box center [790, 142] width 42 height 13
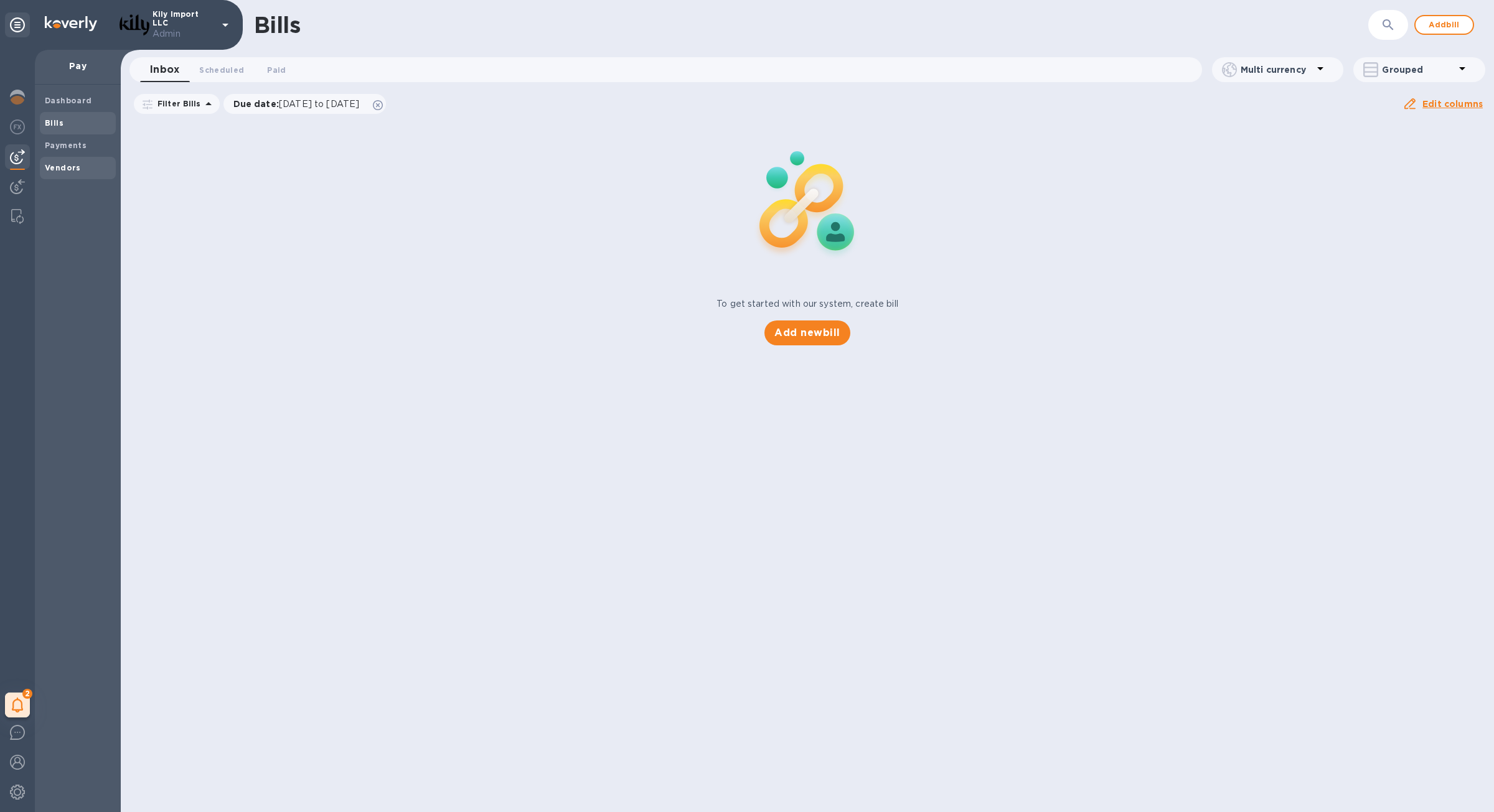
click at [45, 175] on div "Vendors" at bounding box center [78, 168] width 76 height 22
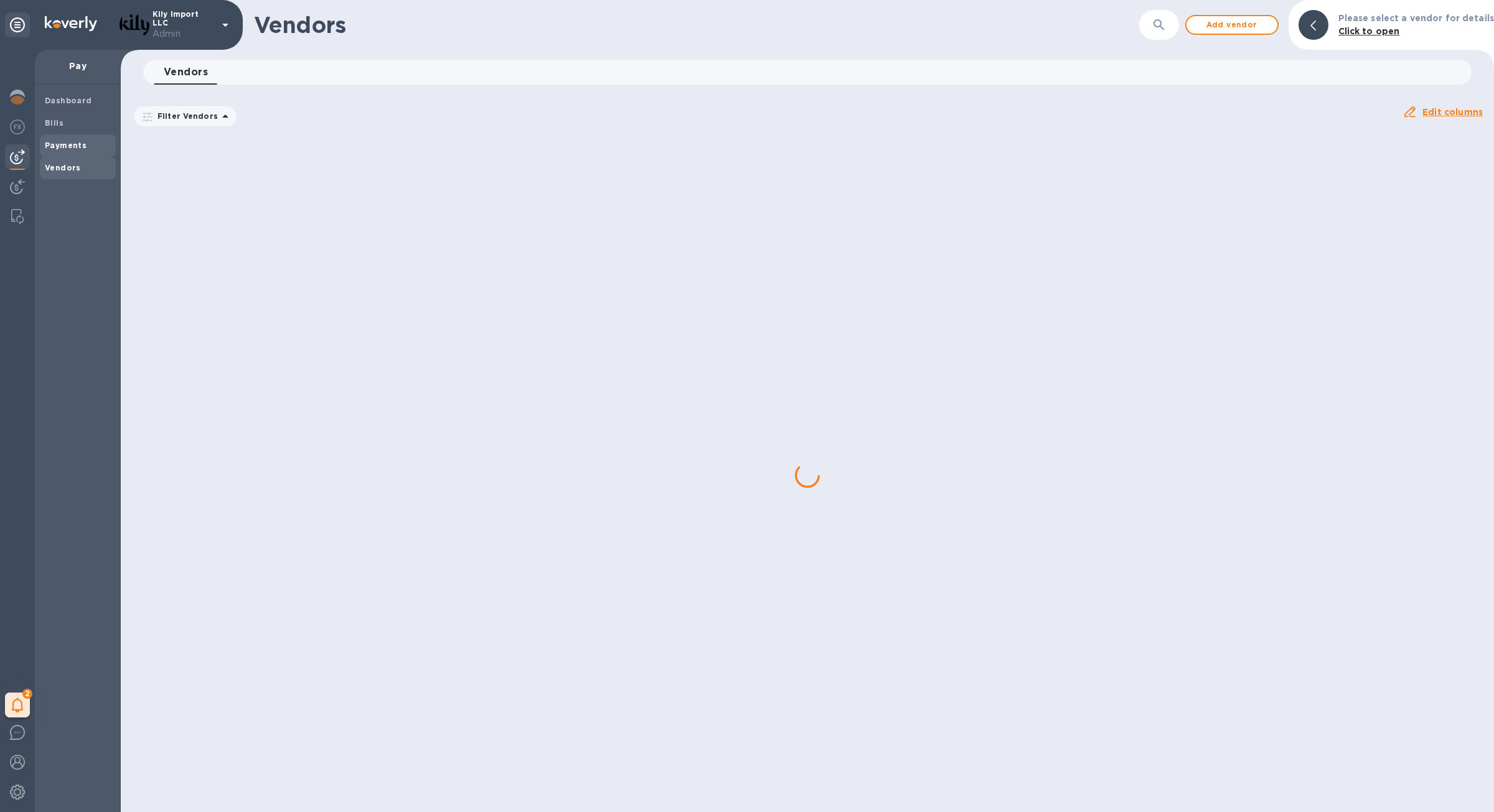
click at [57, 148] on b "Payments" at bounding box center [66, 145] width 42 height 9
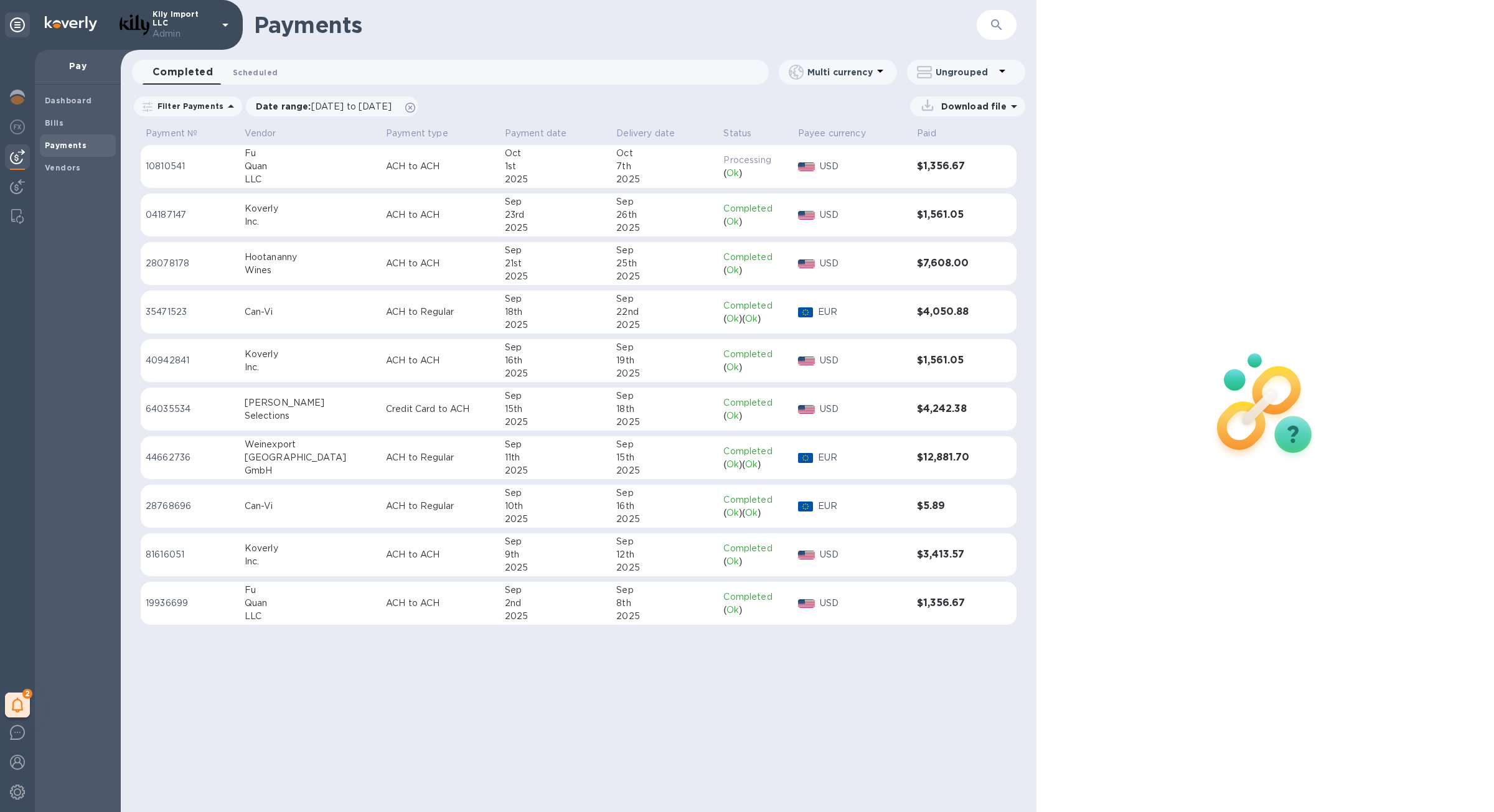
click at [264, 66] on span "Scheduled 0" at bounding box center [255, 72] width 45 height 13
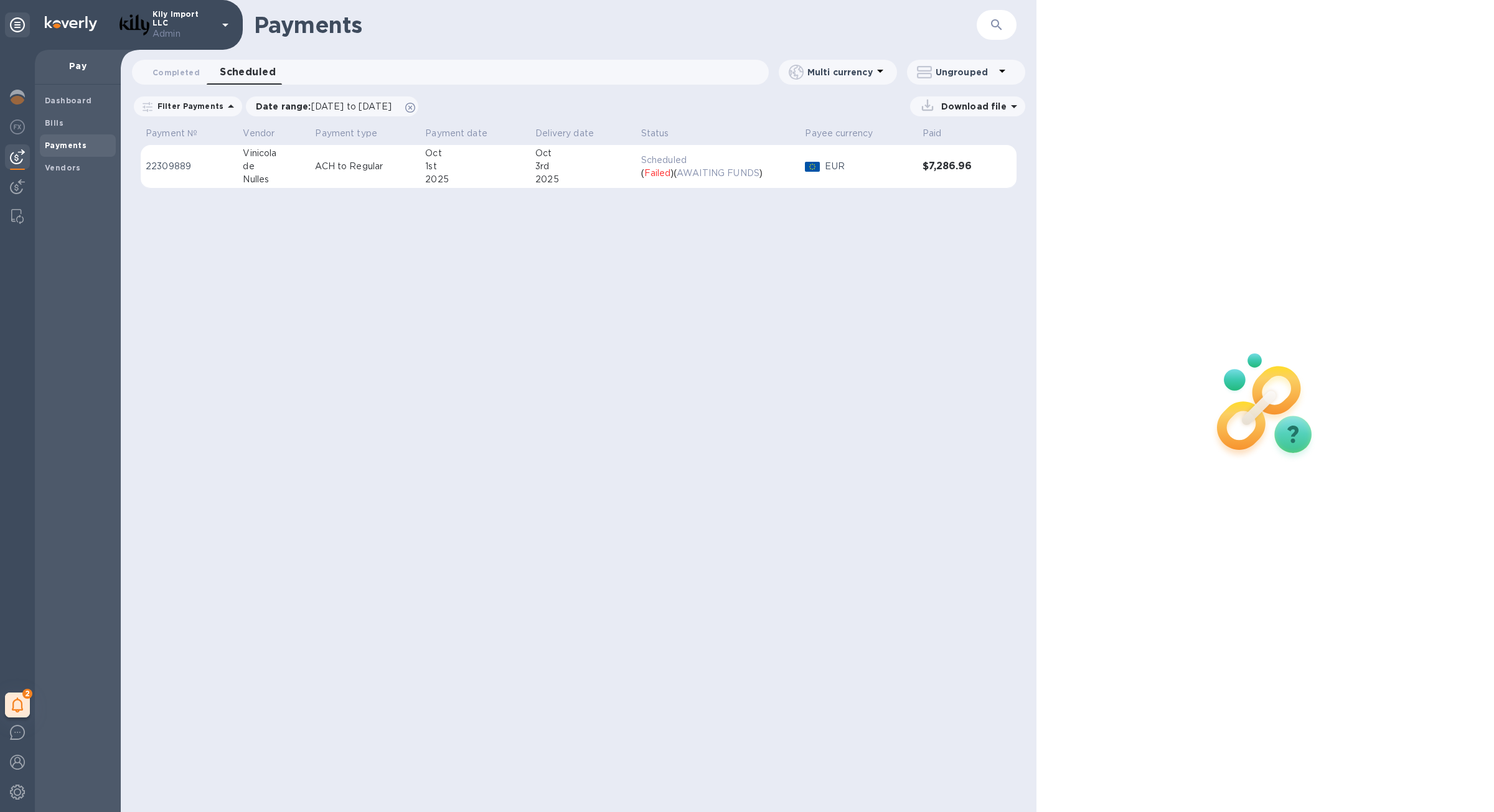
click at [637, 175] on td "Scheduled ( Failed ) ( AWAITING FUNDS )" at bounding box center [718, 167] width 165 height 44
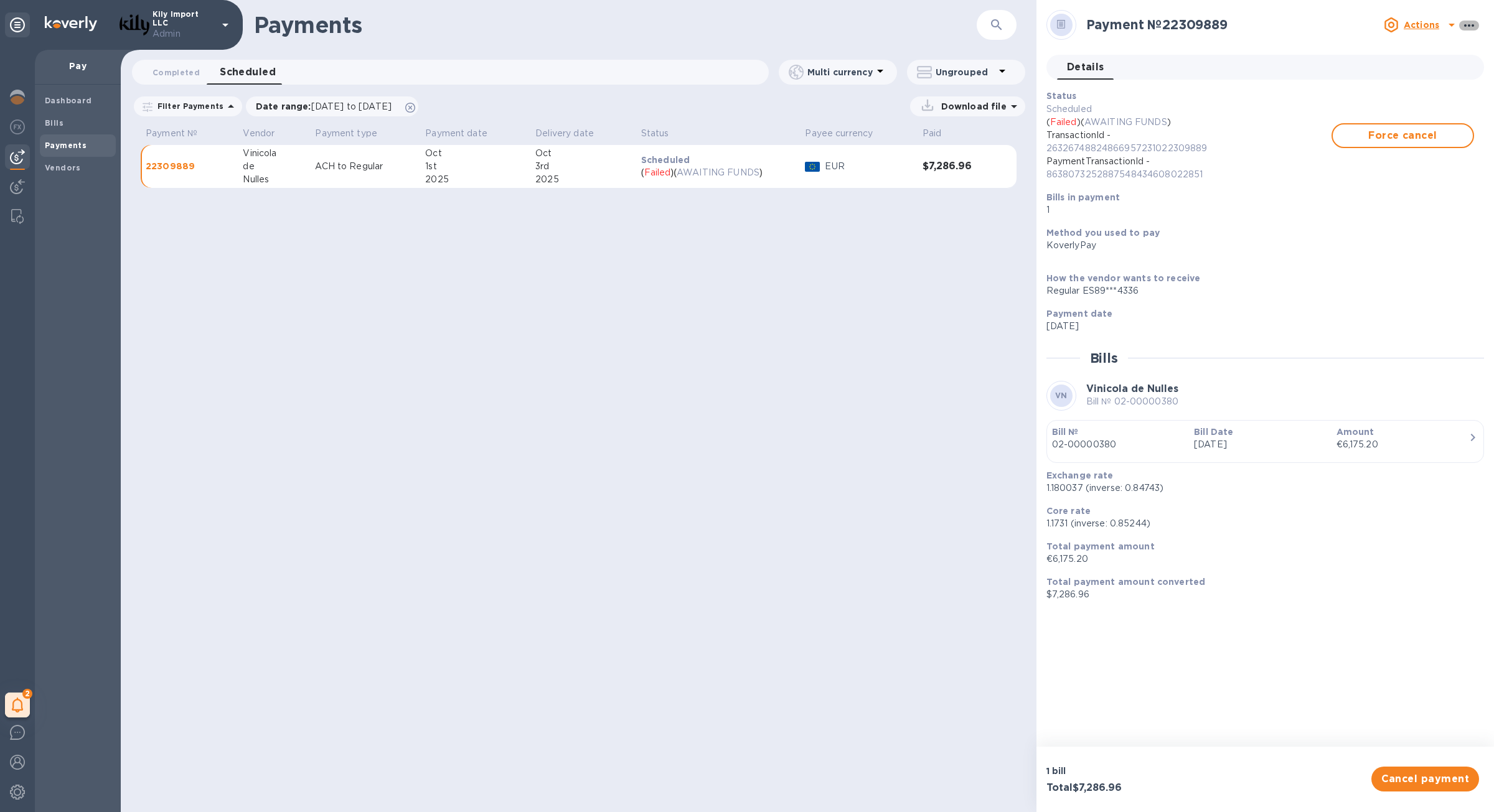
click at [1476, 24] on icon "button" at bounding box center [1469, 25] width 15 height 15
click at [1420, 168] on p "Mark as succeeded" at bounding box center [1384, 170] width 88 height 12
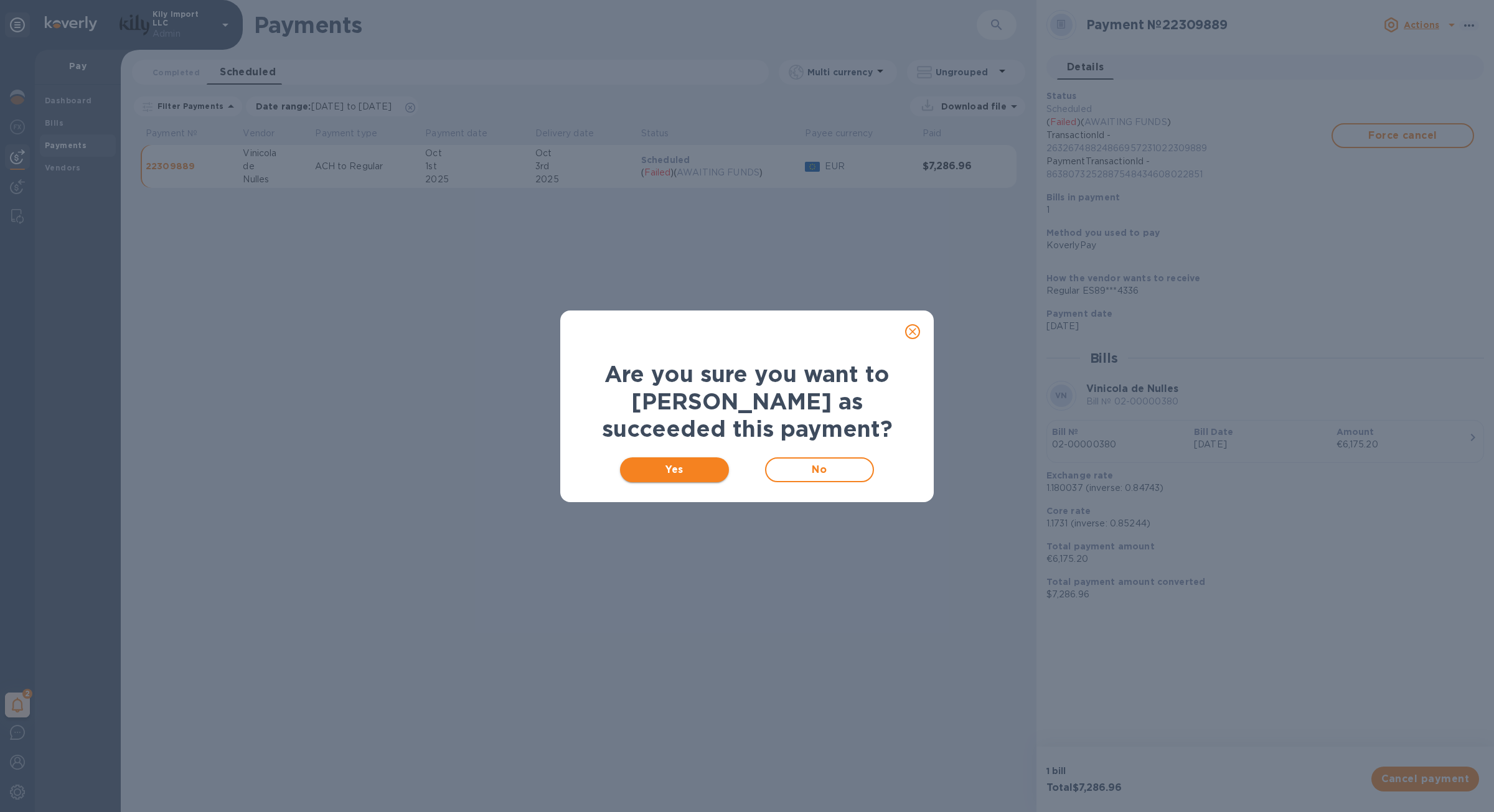
click at [659, 480] on button "Yes" at bounding box center [675, 470] width 109 height 25
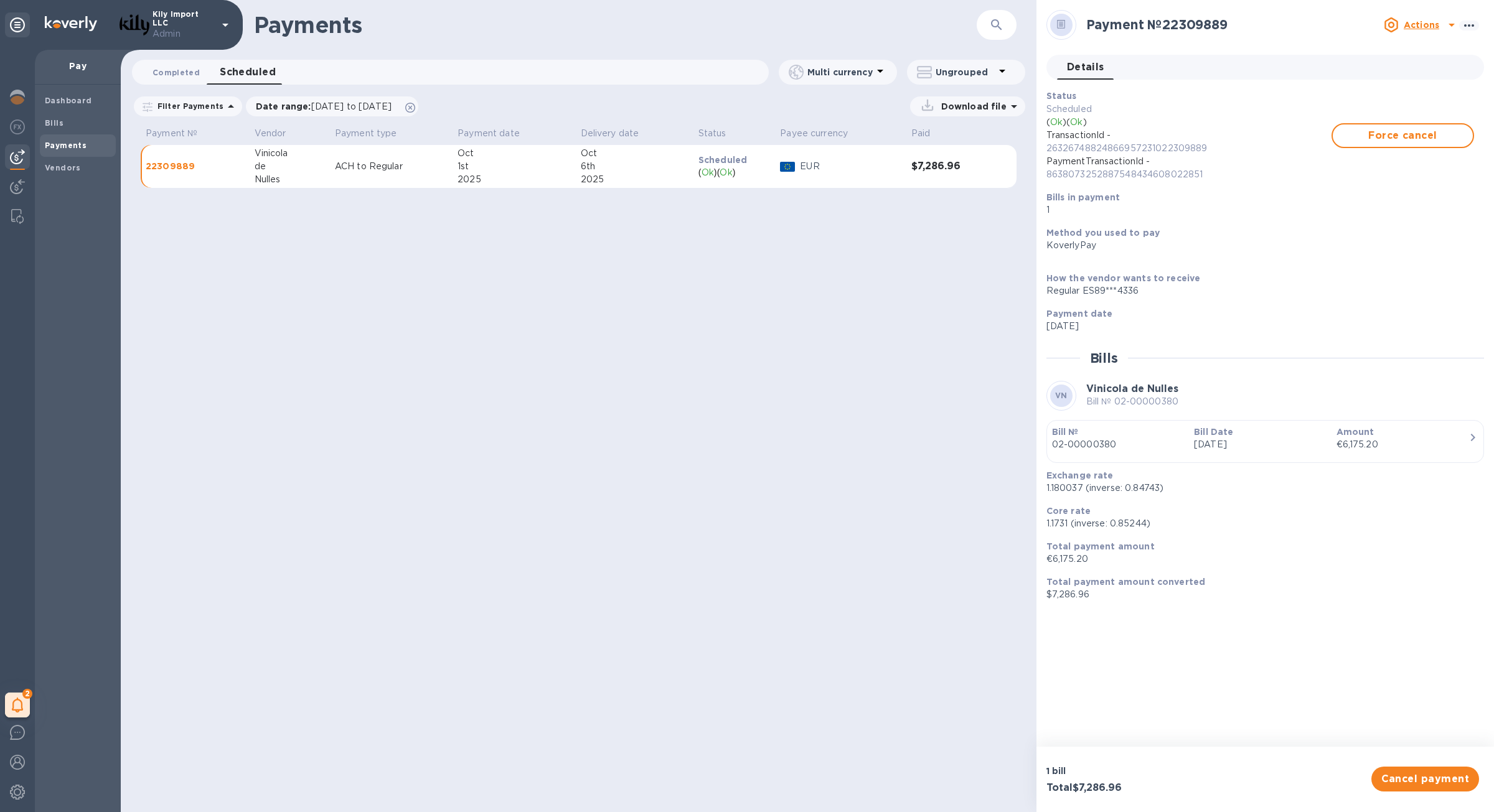
click at [180, 74] on span "Completed 0" at bounding box center [176, 72] width 47 height 13
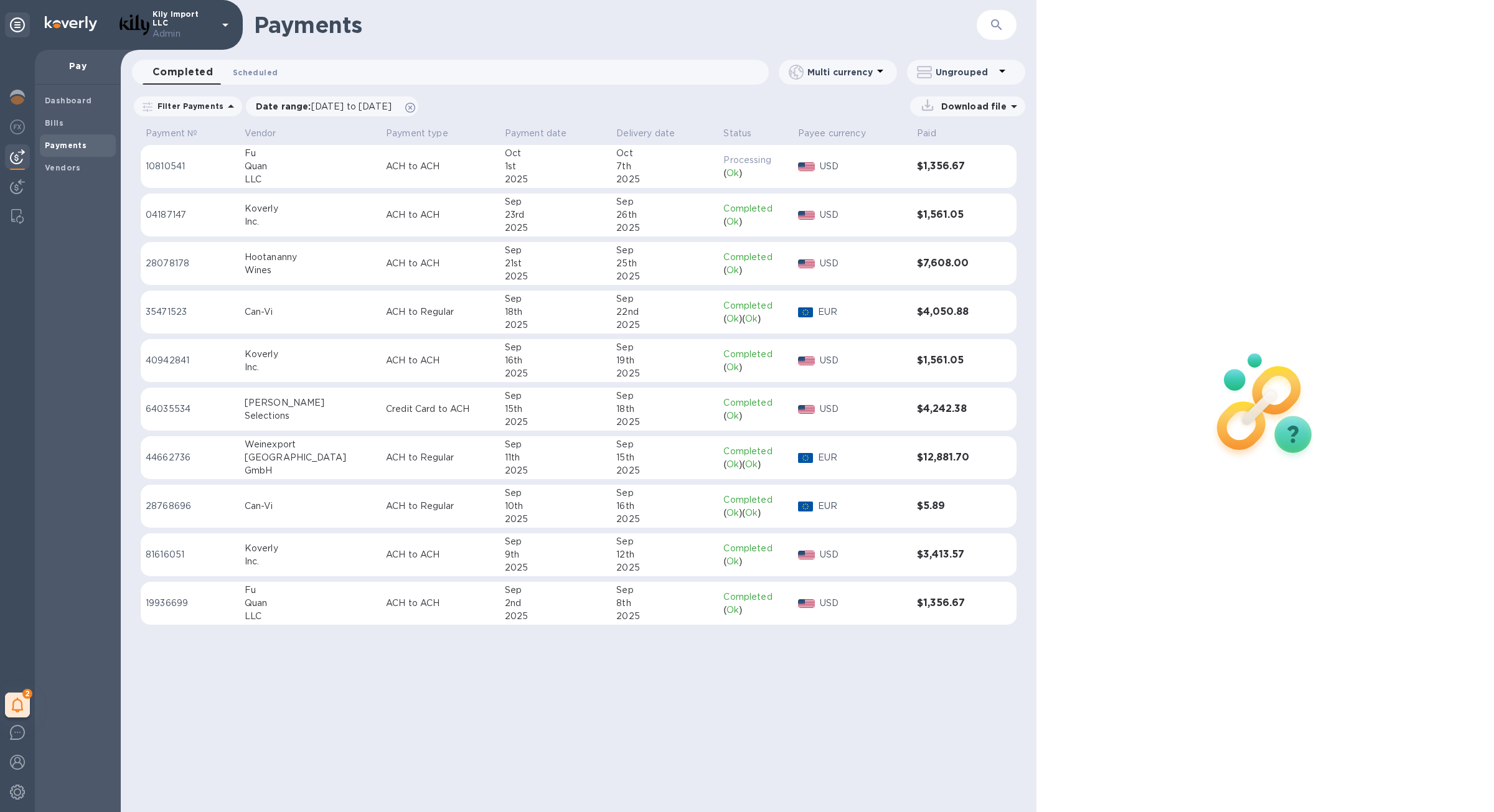
click at [254, 72] on span "Scheduled 0" at bounding box center [255, 72] width 45 height 13
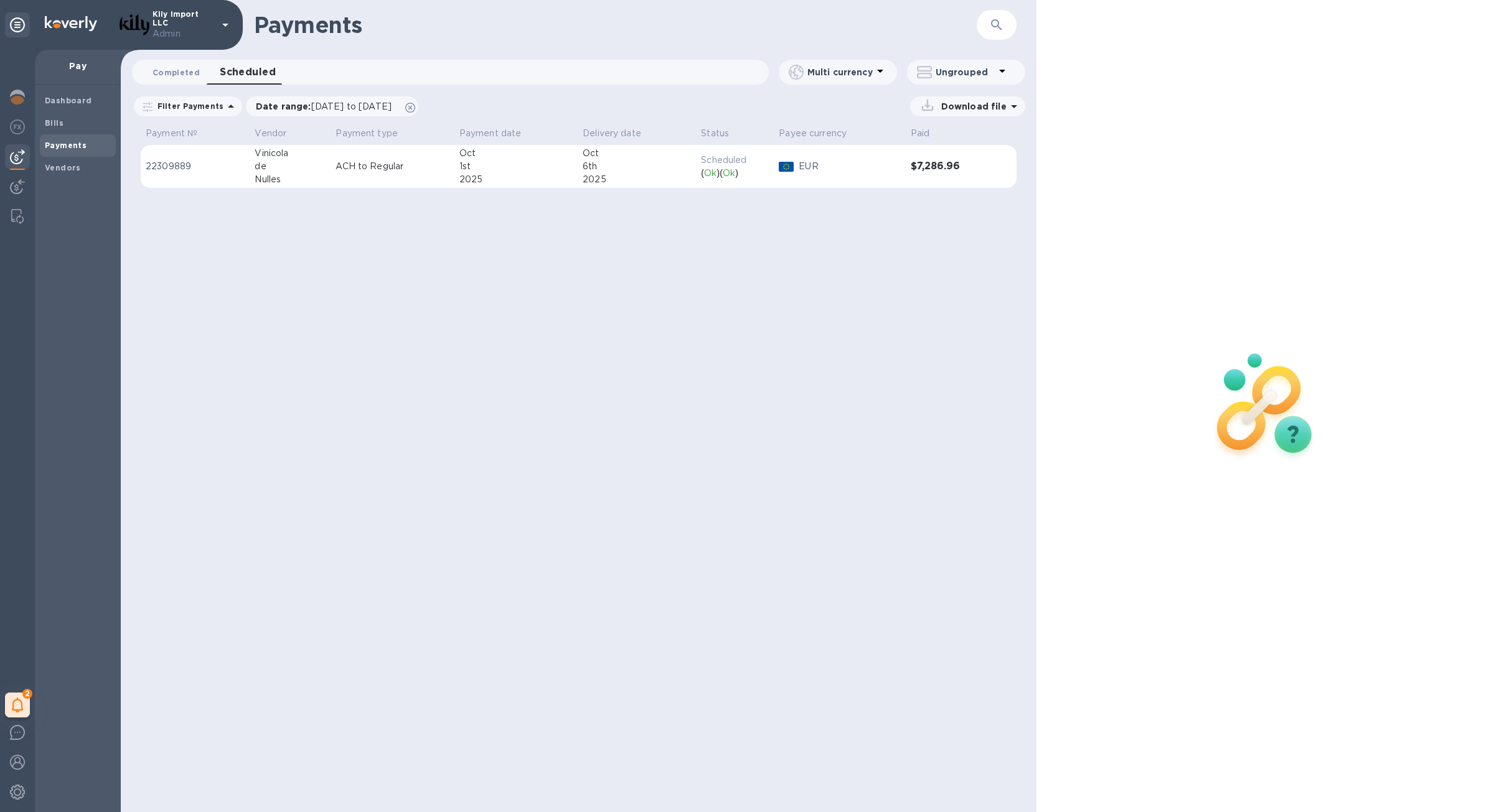
click at [182, 77] on span "Completed 0" at bounding box center [176, 72] width 47 height 13
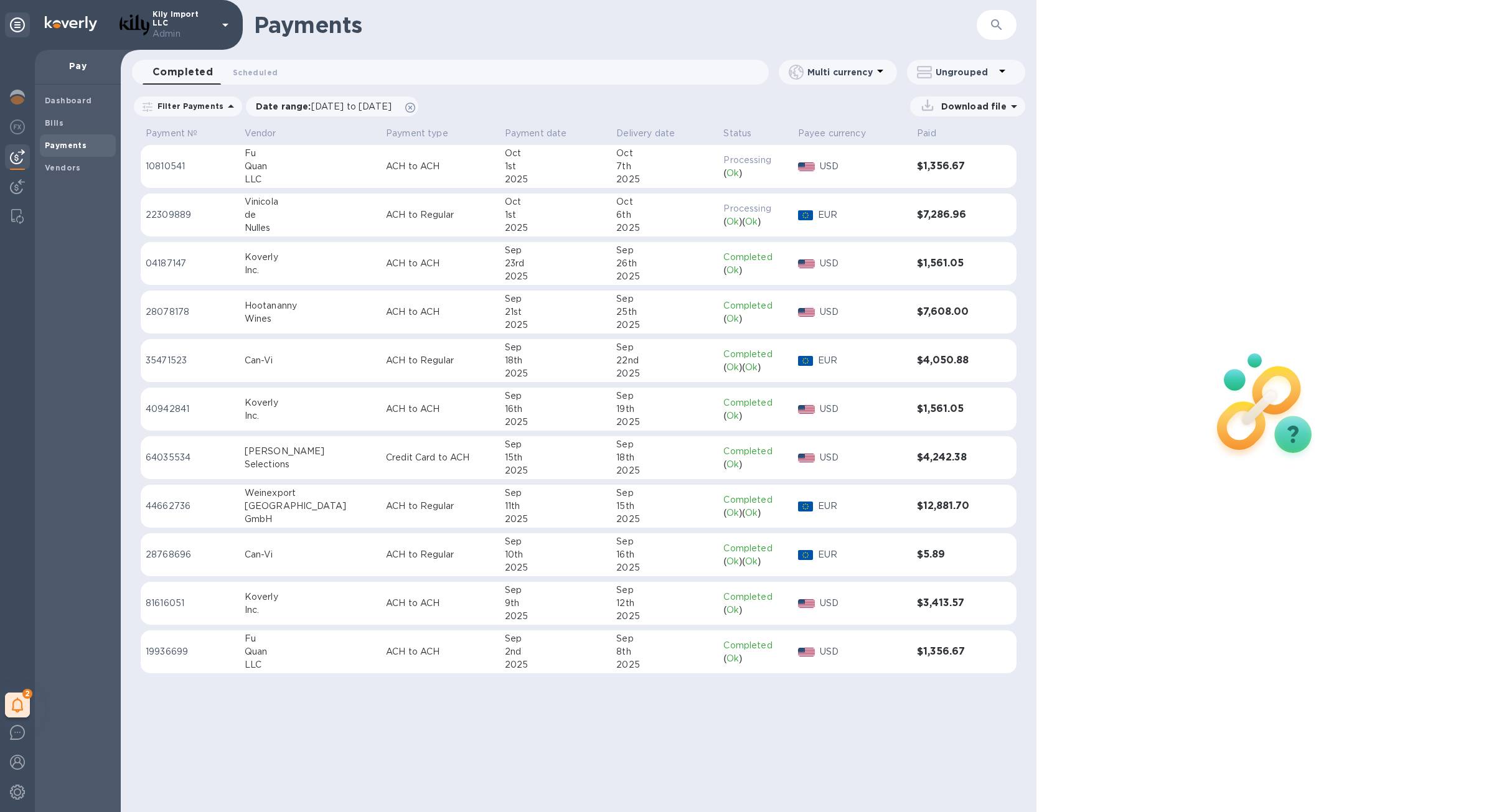
click at [531, 226] on div "2025" at bounding box center [556, 228] width 102 height 13
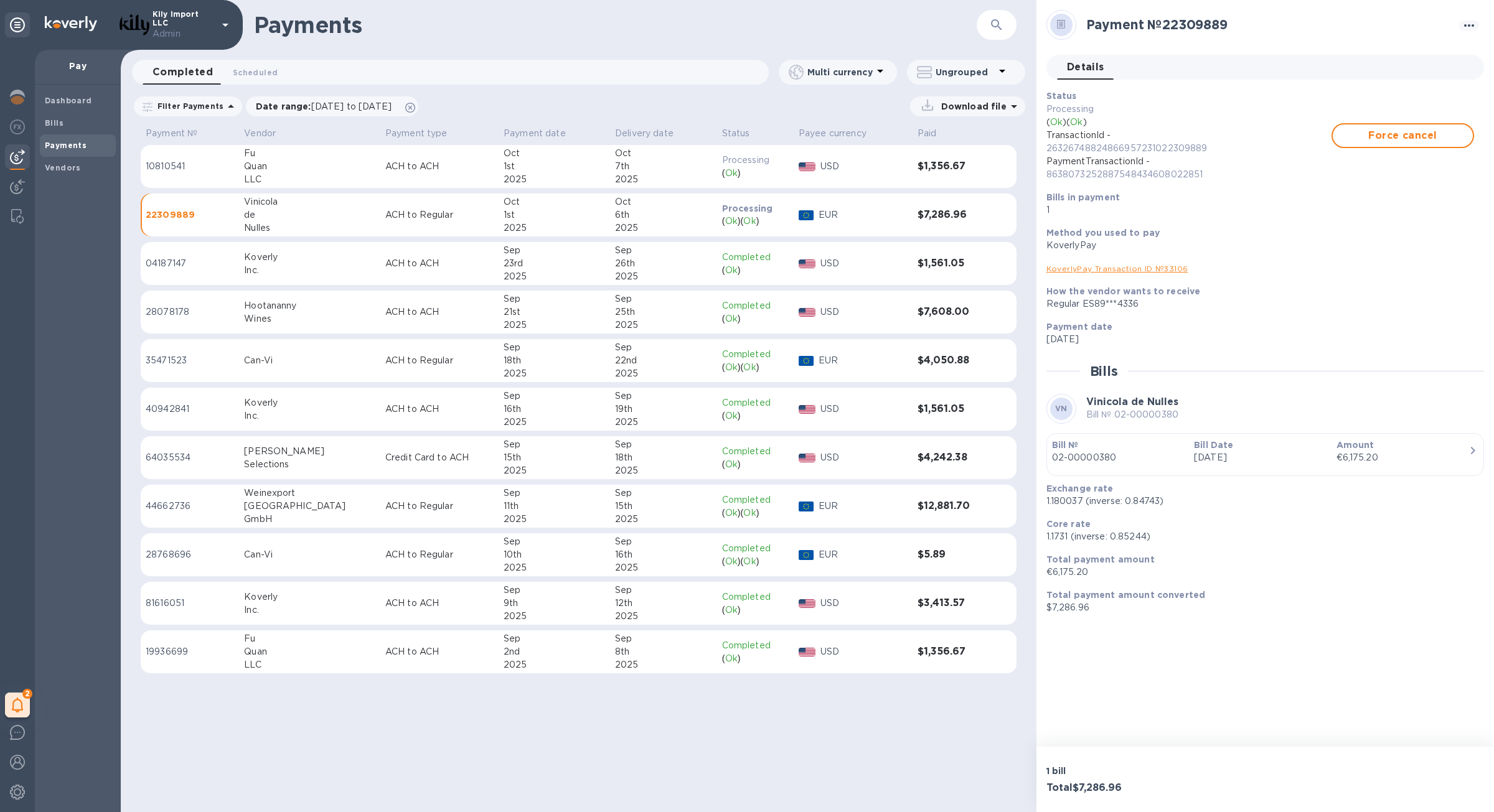
click at [1137, 261] on div "KoverlyPay Transaction ID № 33106" at bounding box center [1260, 269] width 438 height 23
click at [1138, 264] on div "KoverlyPay Transaction ID № 33106" at bounding box center [1260, 269] width 428 height 13
click at [1137, 269] on link "KoverlyPay Transaction ID № 33106" at bounding box center [1117, 269] width 142 height 9
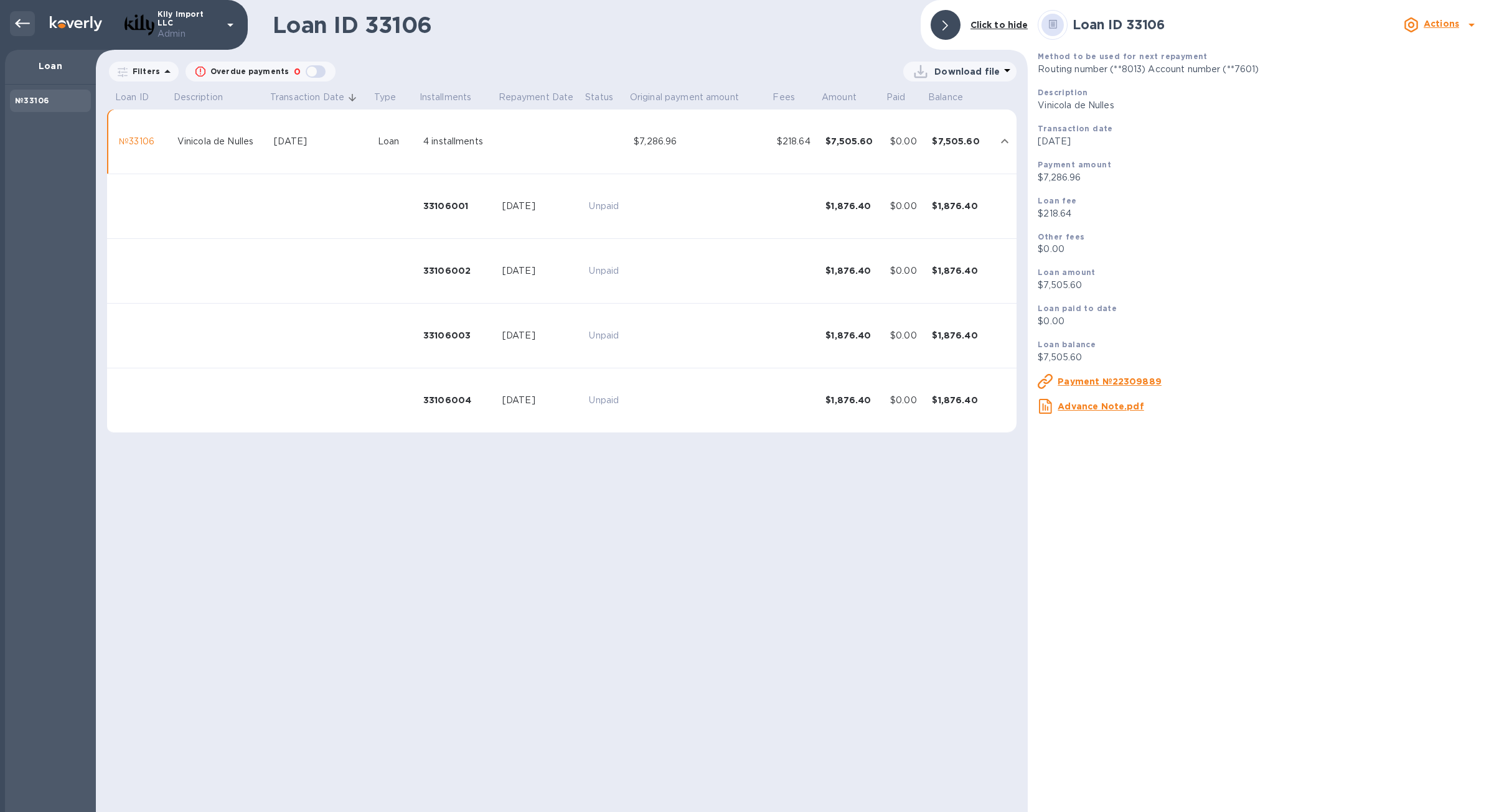
click at [29, 20] on icon at bounding box center [22, 24] width 15 height 15
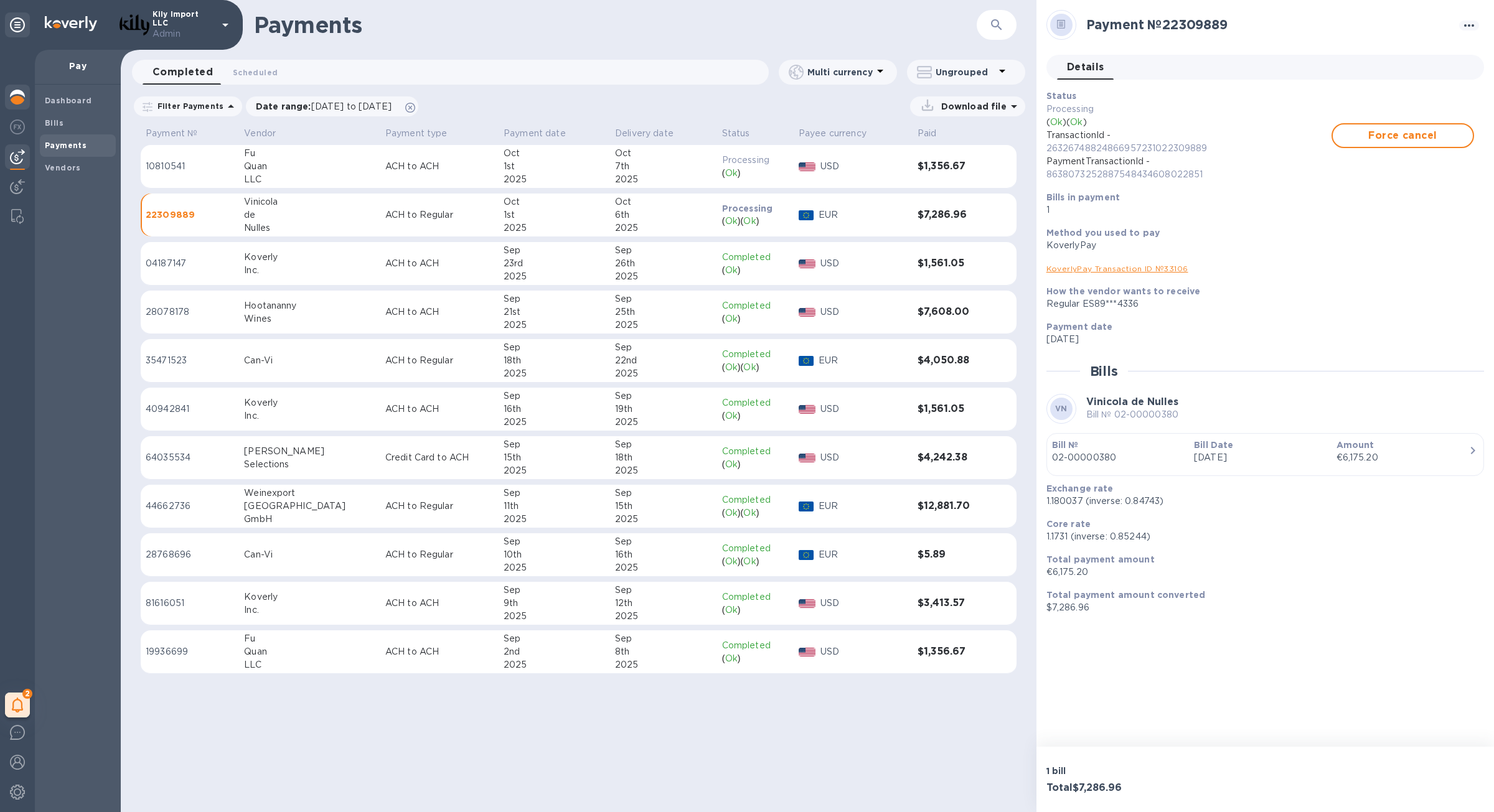
click at [19, 93] on img at bounding box center [17, 97] width 15 height 15
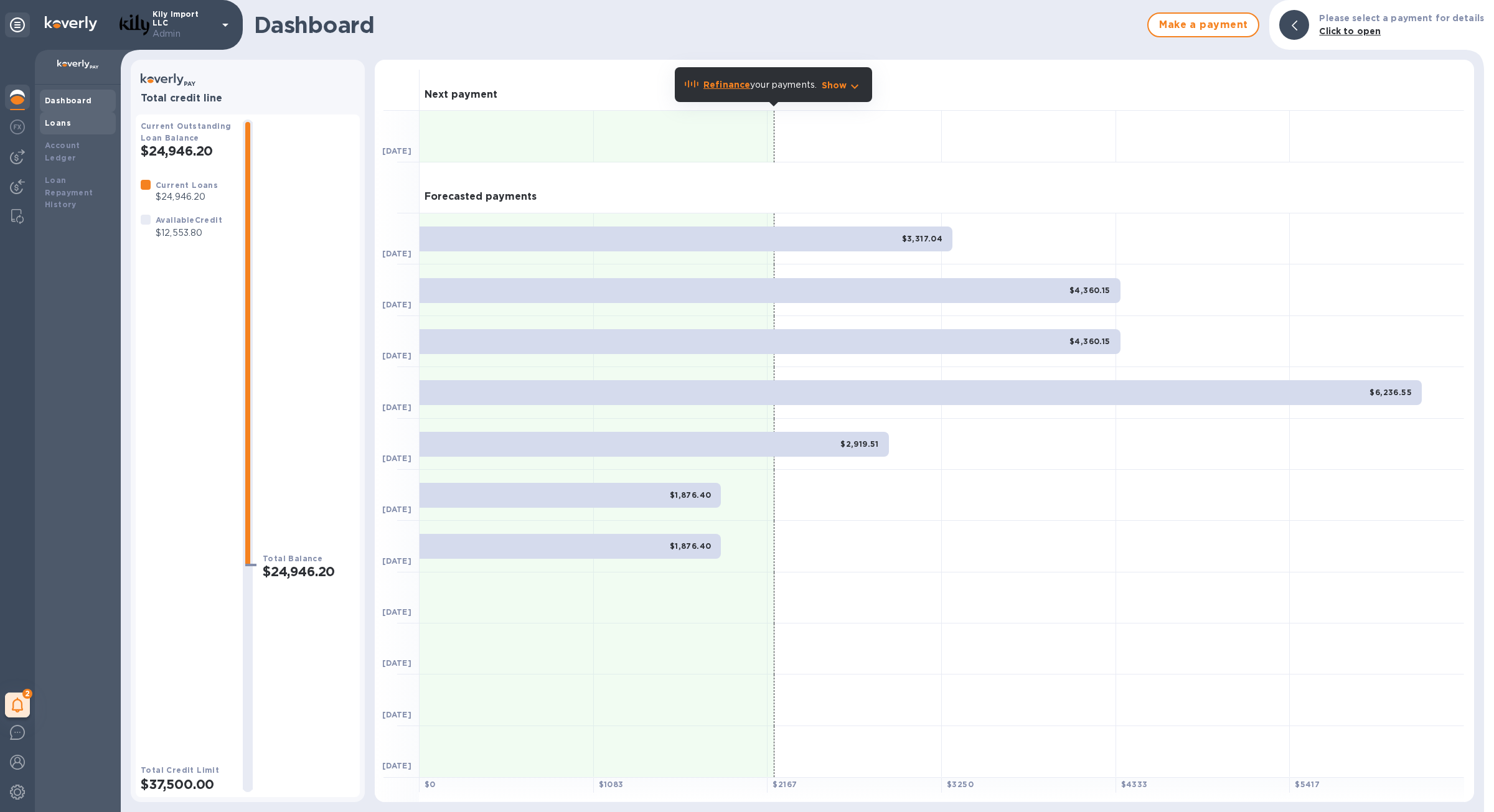
click at [64, 129] on div "Loans" at bounding box center [78, 122] width 76 height 22
